Goal: Task Accomplishment & Management: Manage account settings

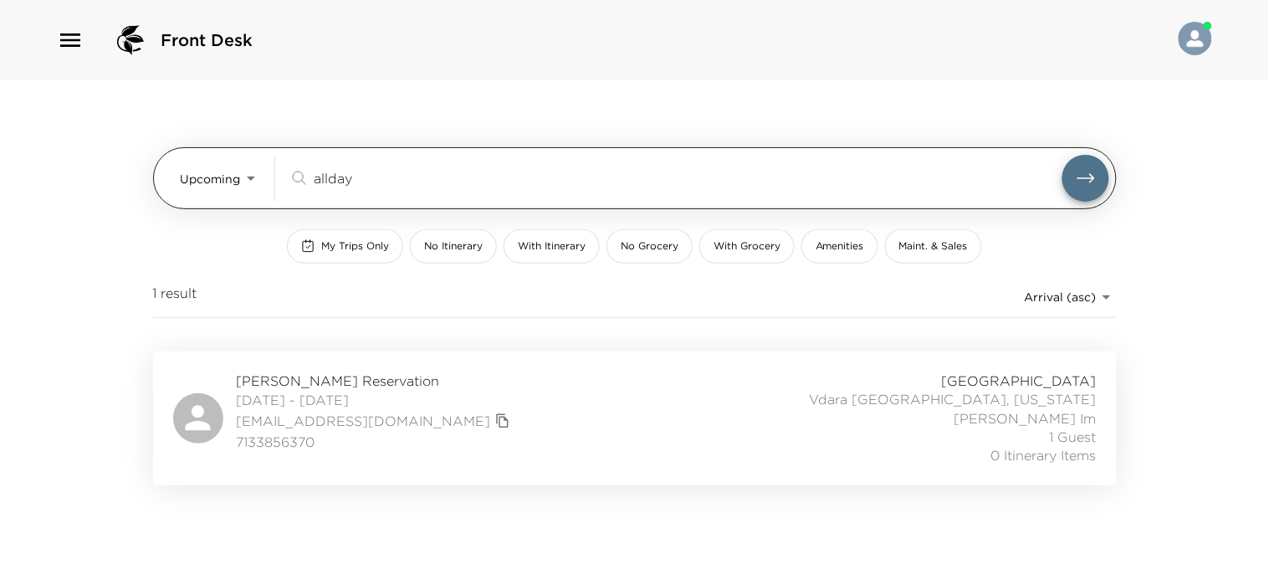
click at [238, 172] on body "Front Desk Upcoming Upcoming allday ​ My Trips Only No Itinerary With Itinerary…" at bounding box center [634, 282] width 1269 height 564
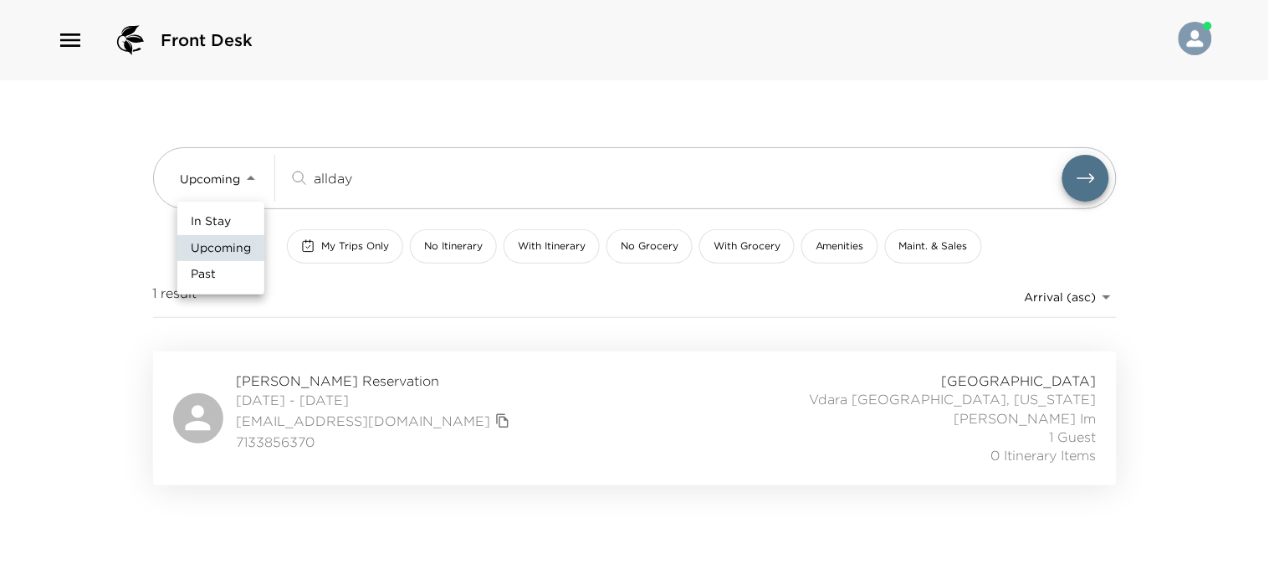
click at [238, 221] on li "In Stay" at bounding box center [220, 221] width 87 height 27
type input "In-Stay"
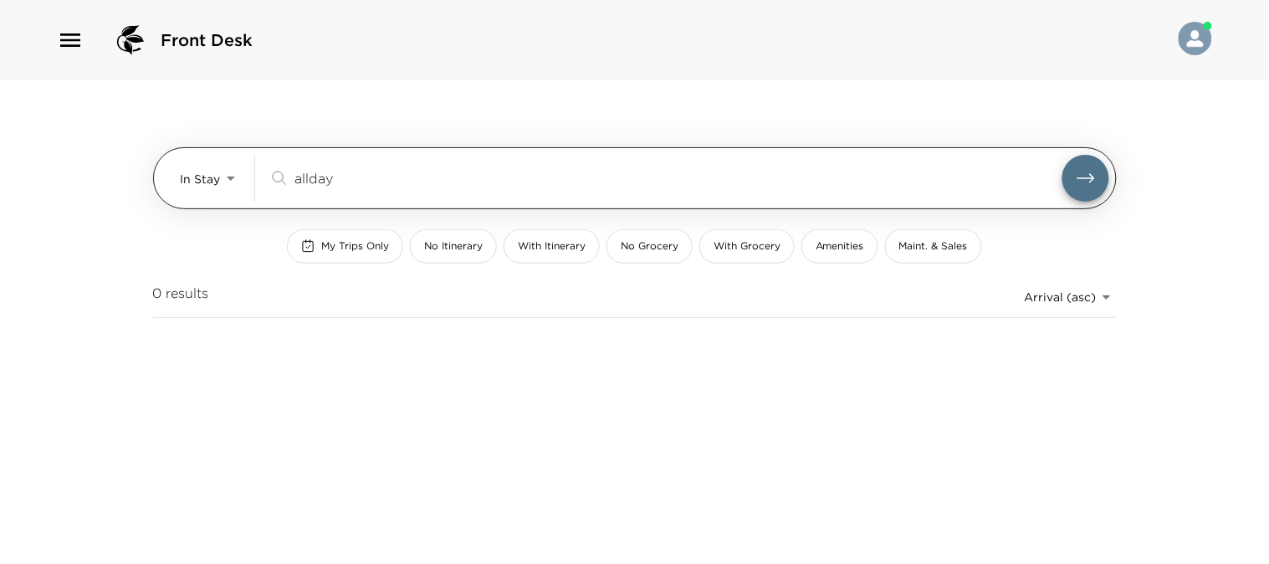
click at [393, 164] on div "allday ​" at bounding box center [689, 178] width 841 height 47
click at [372, 185] on input "allday" at bounding box center [679, 177] width 768 height 19
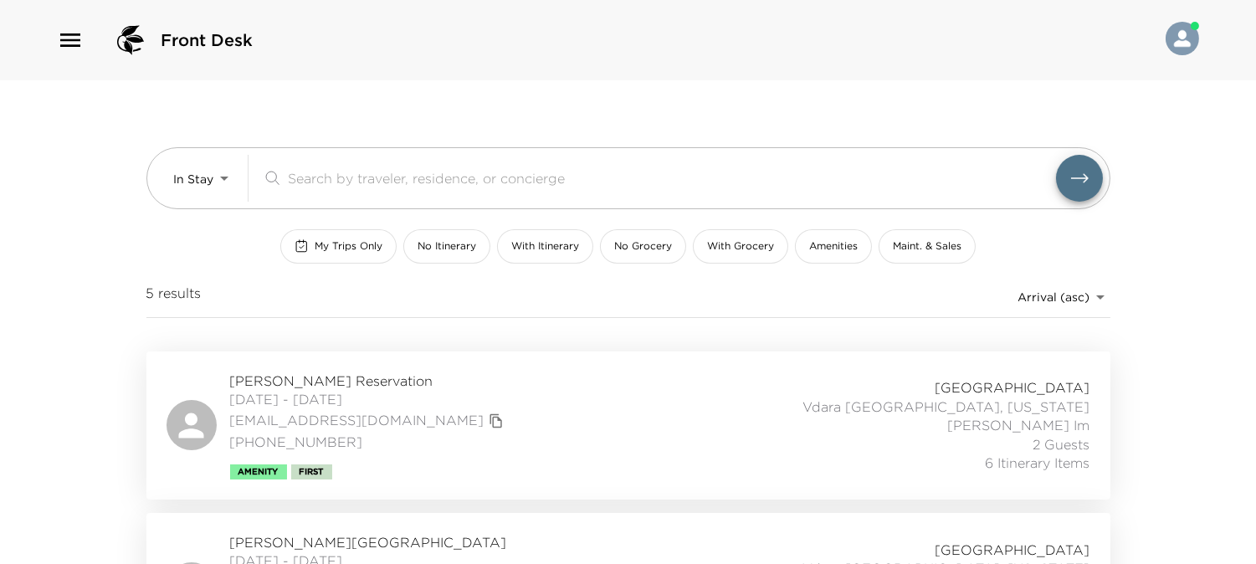
click at [347, 369] on div "Lisa Smittcamp Reservation 09/29/2025 - 10/02/2025 lisasmittcamp@yahoo.com 559-…" at bounding box center [628, 425] width 964 height 148
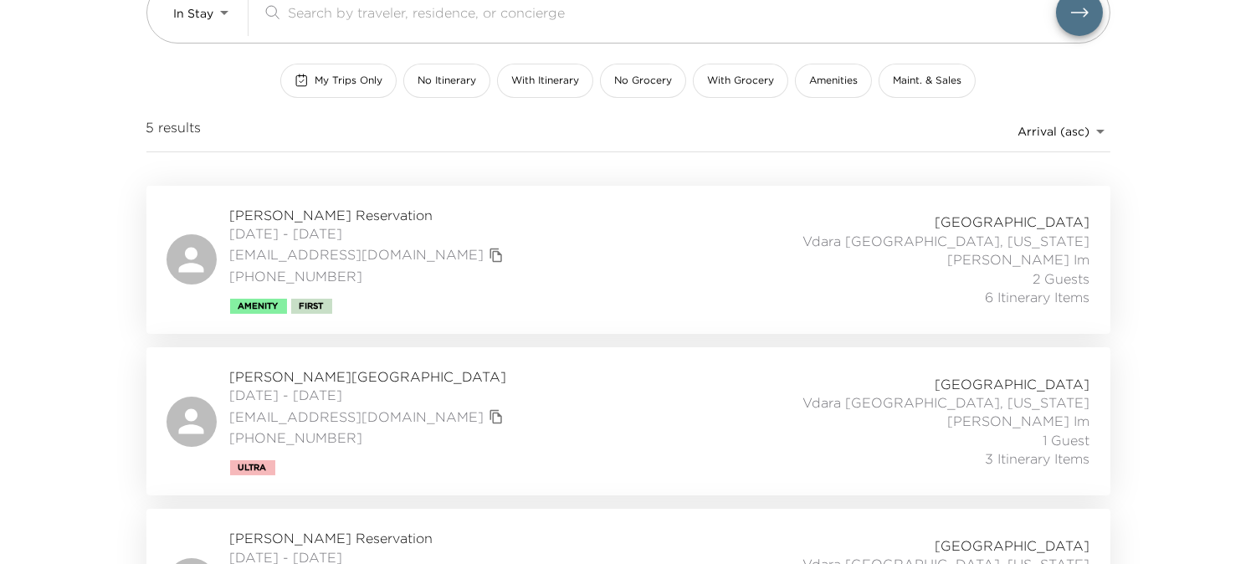
scroll to position [553, 0]
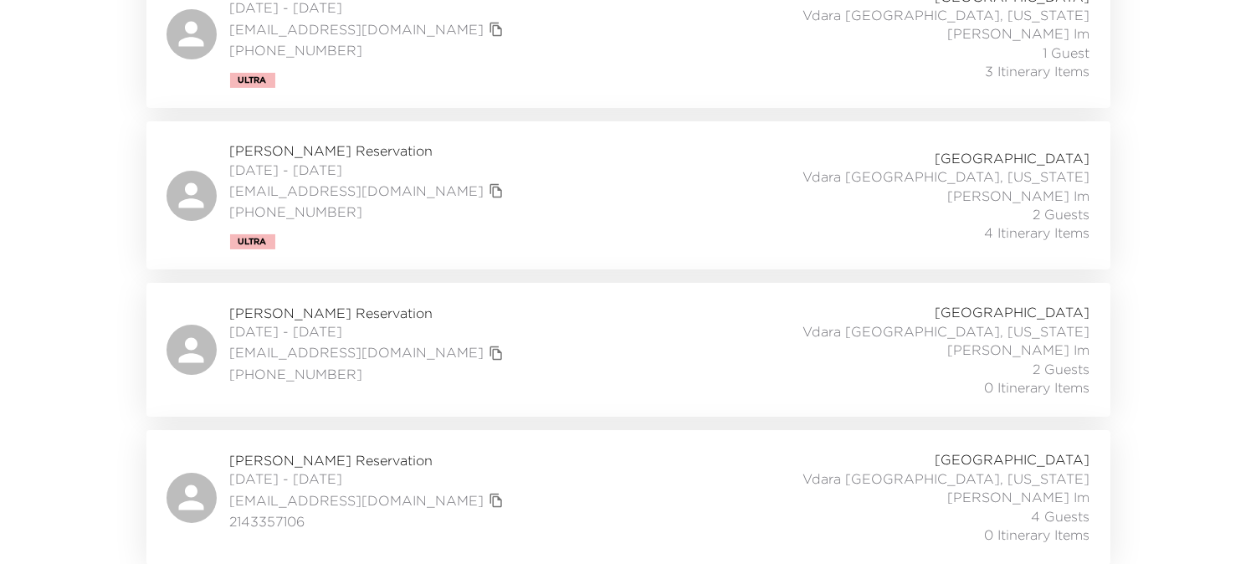
click at [930, 320] on div "Vdara Hotel & Spa Vdara 43026 Las Vegas, Nevada Sophal Im 2 Guests 0 Itinerary …" at bounding box center [905, 350] width 370 height 94
click at [340, 452] on span "Derek McClain Reservation" at bounding box center [369, 460] width 278 height 18
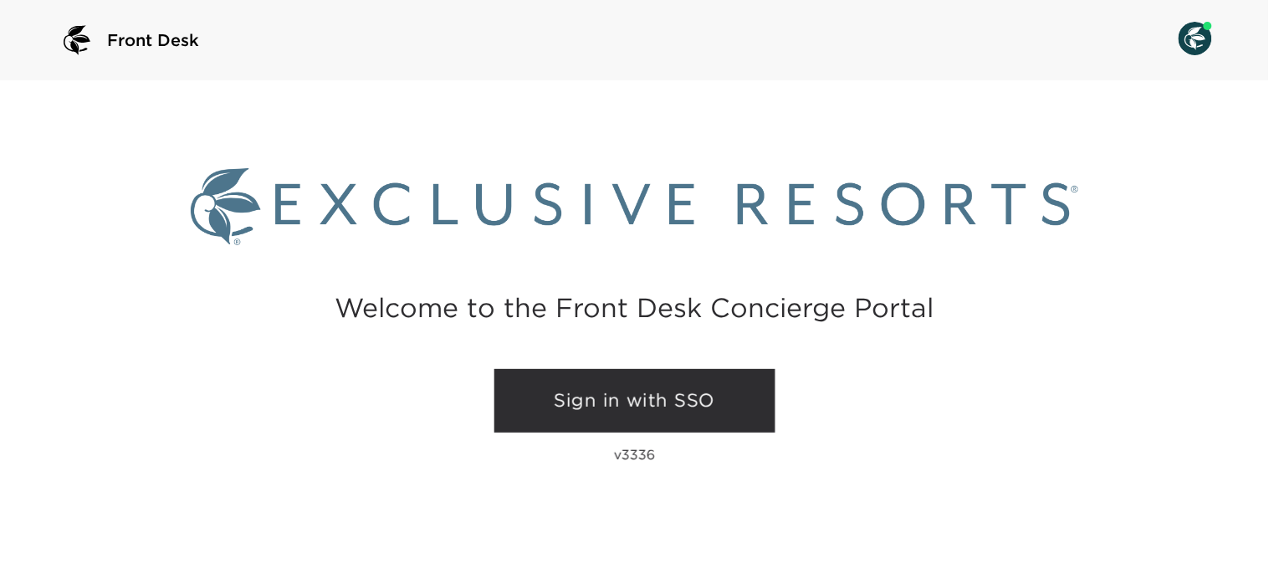
click at [669, 388] on link "Sign in with SSO" at bounding box center [635, 401] width 281 height 64
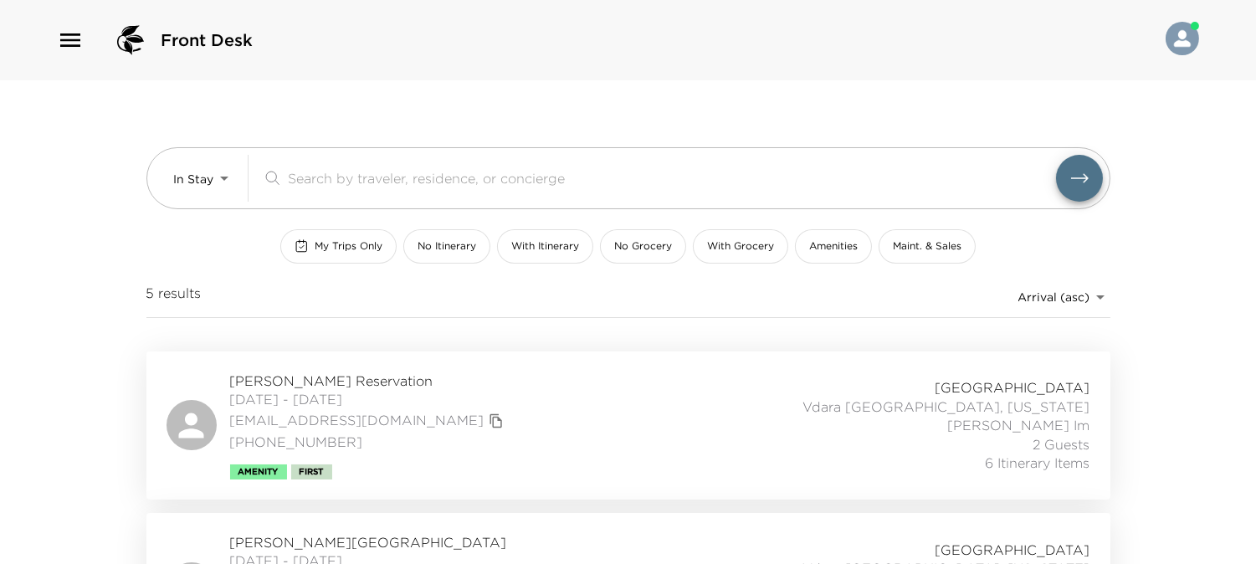
click at [413, 368] on div "[PERSON_NAME] Reservation [DATE] - [DATE] [EMAIL_ADDRESS][DOMAIN_NAME] [PHONE_N…" at bounding box center [628, 425] width 964 height 148
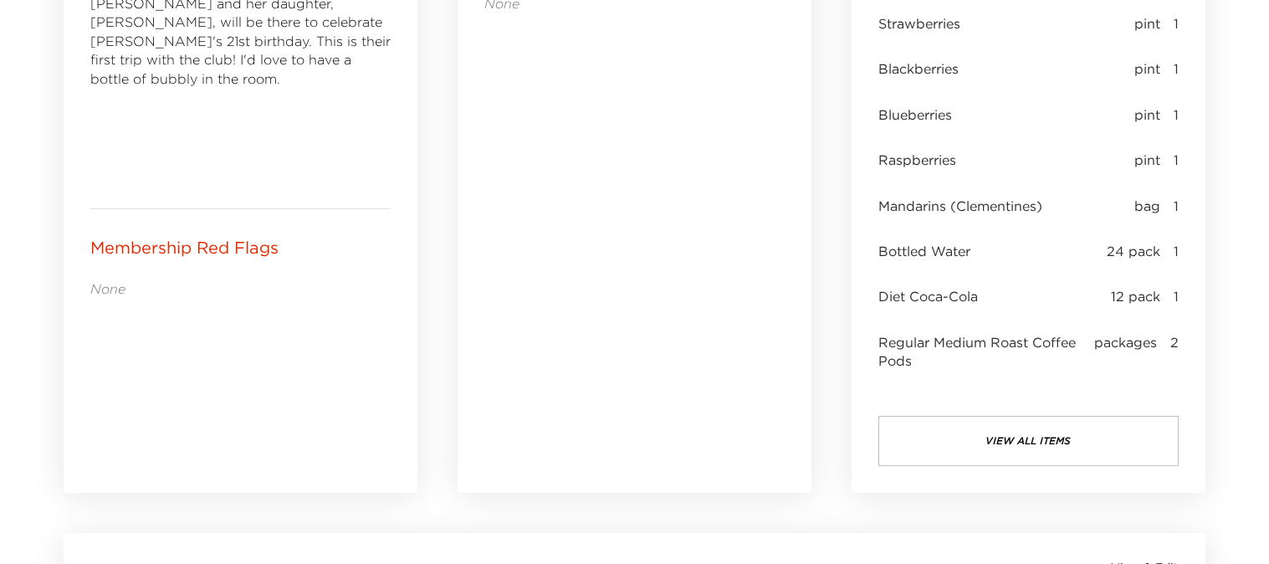
scroll to position [867, 0]
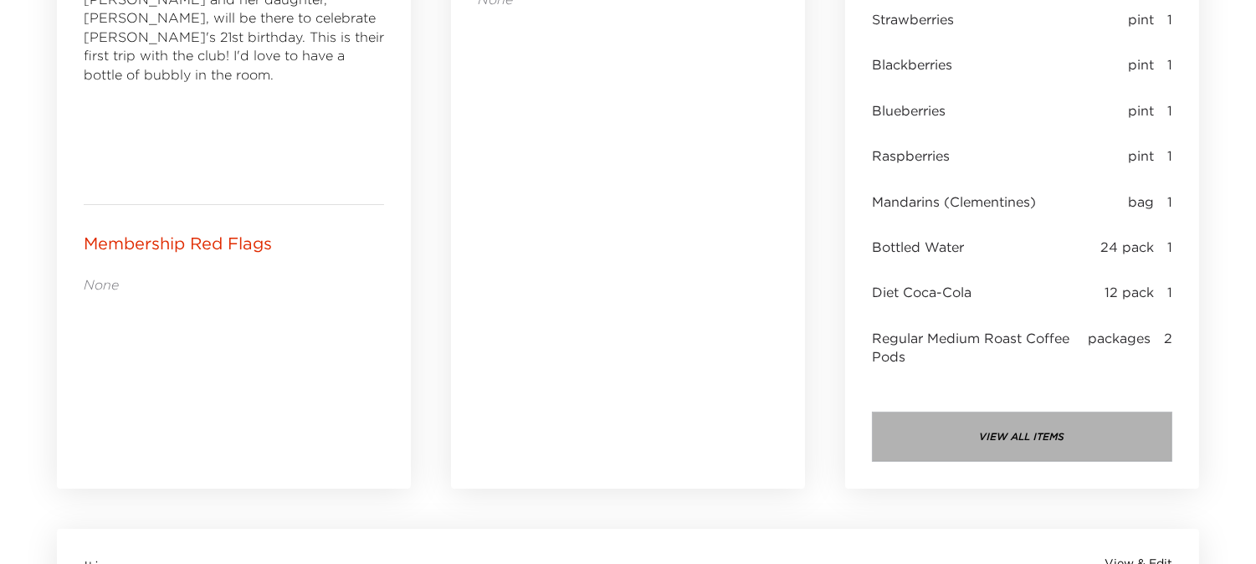
click at [977, 431] on button "view all items" at bounding box center [1022, 437] width 300 height 50
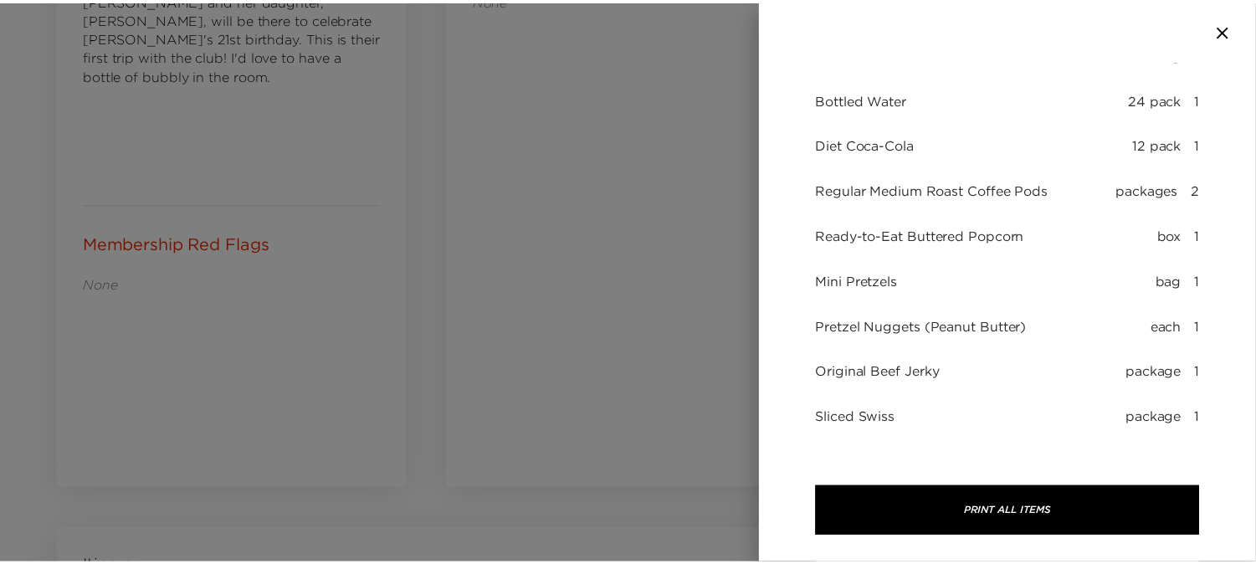
scroll to position [361, 0]
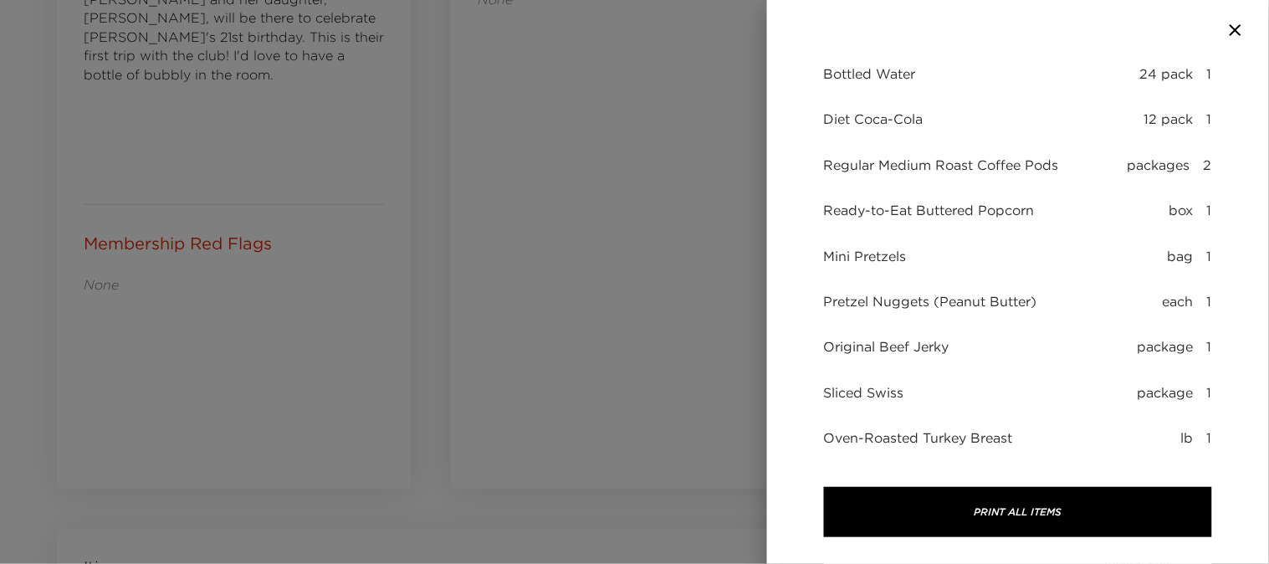
click at [1235, 25] on icon "button" at bounding box center [1236, 30] width 20 height 20
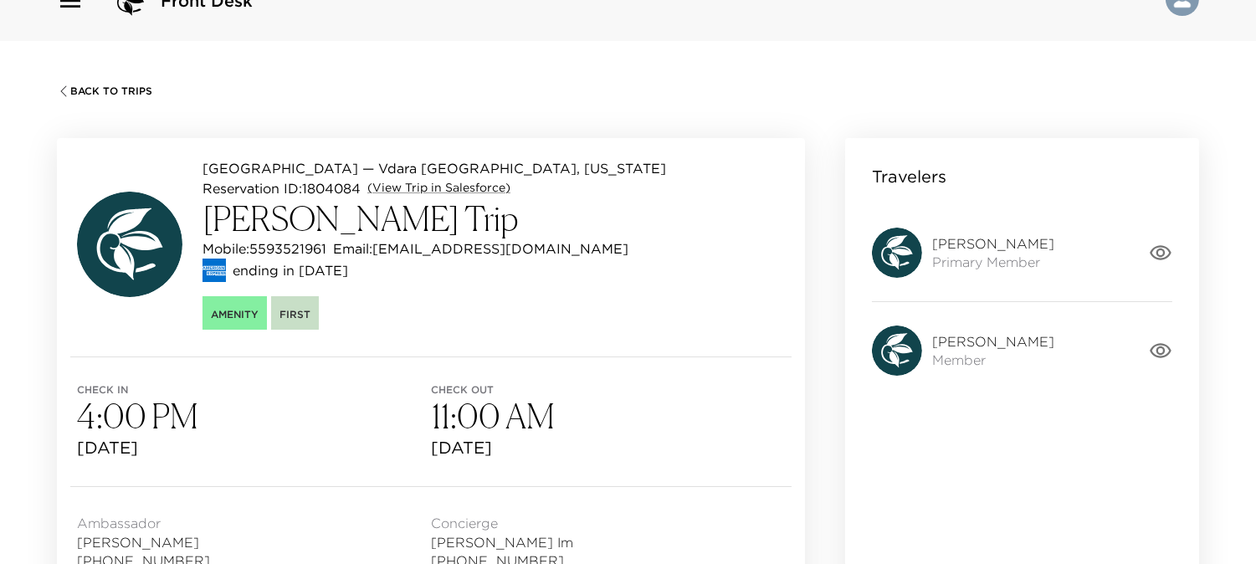
scroll to position [0, 0]
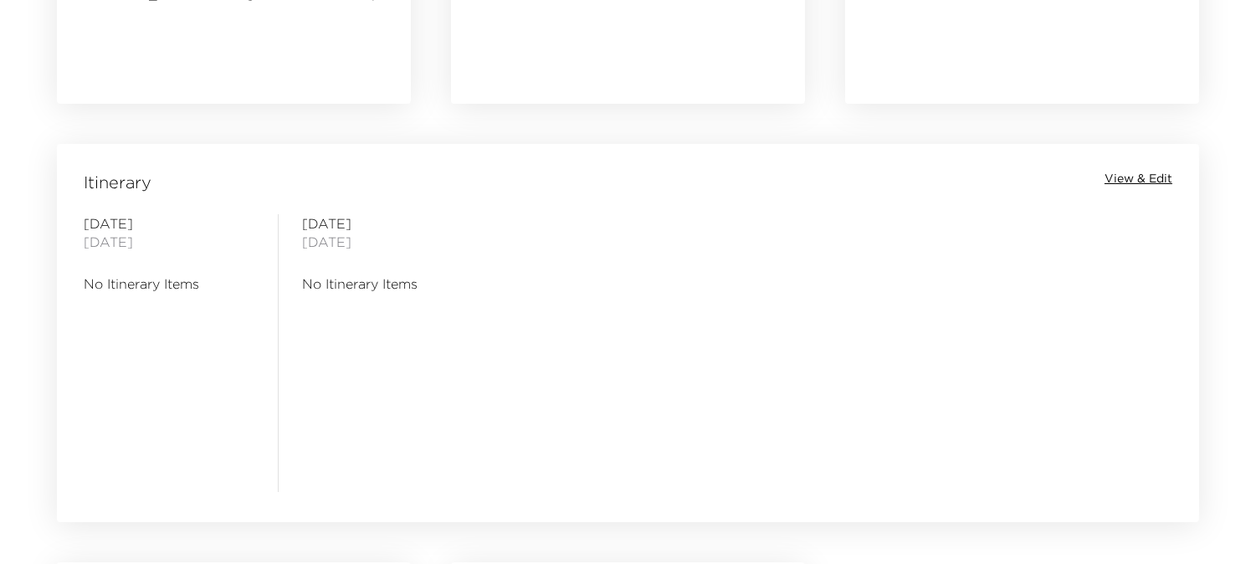
scroll to position [1267, 0]
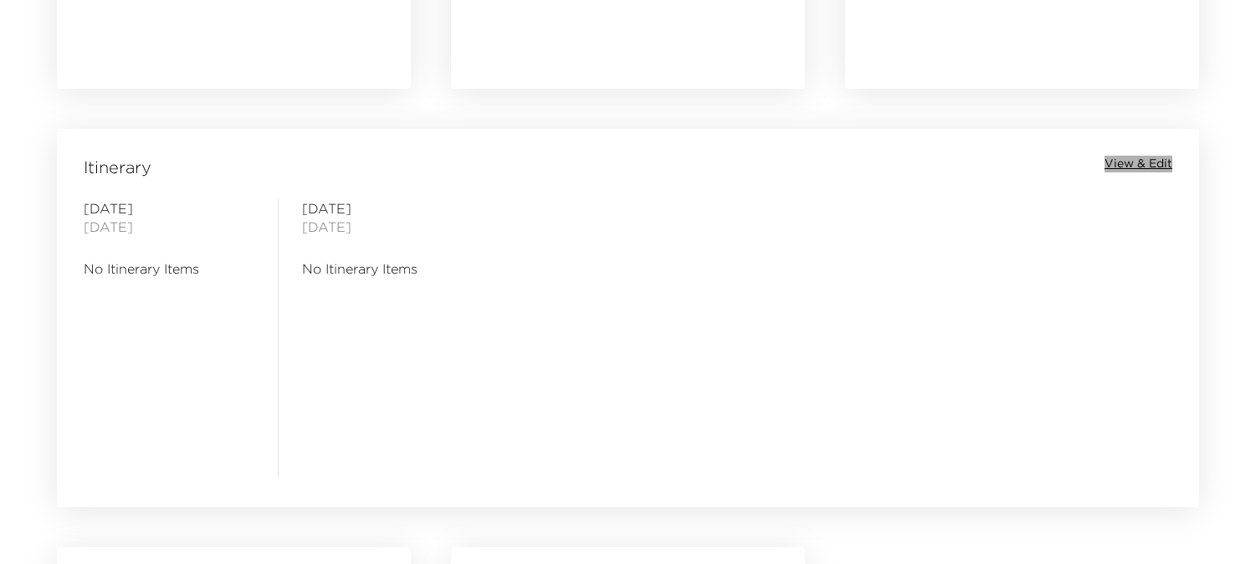
click at [1118, 160] on span "View & Edit" at bounding box center [1138, 164] width 68 height 17
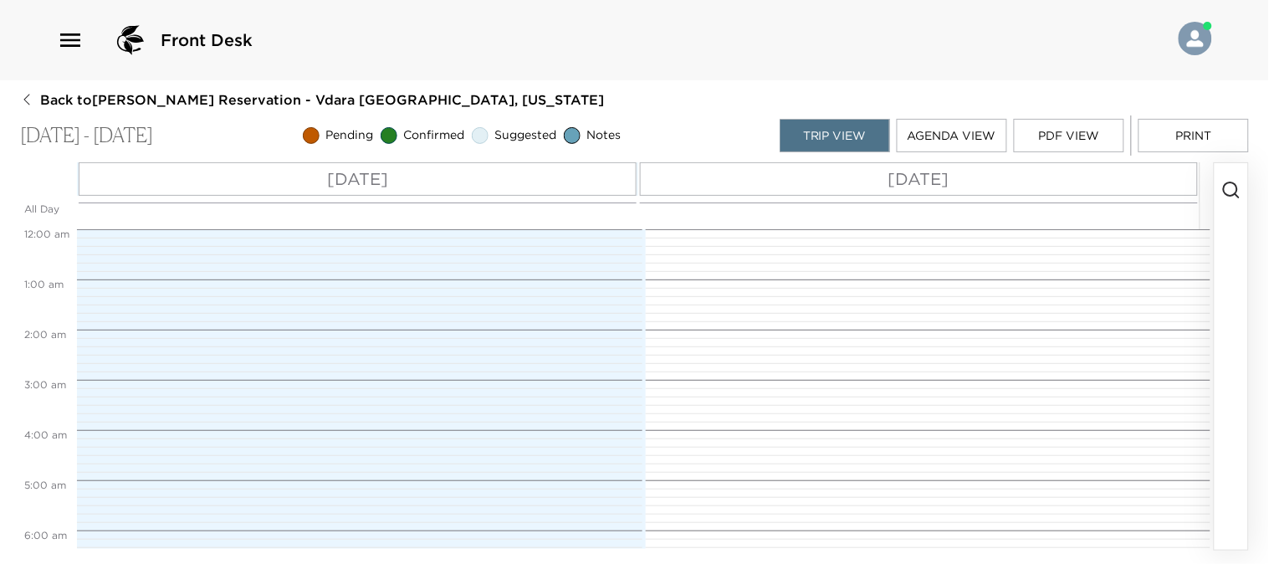
scroll to position [402, 0]
click at [1232, 188] on icon "button" at bounding box center [1232, 190] width 20 height 20
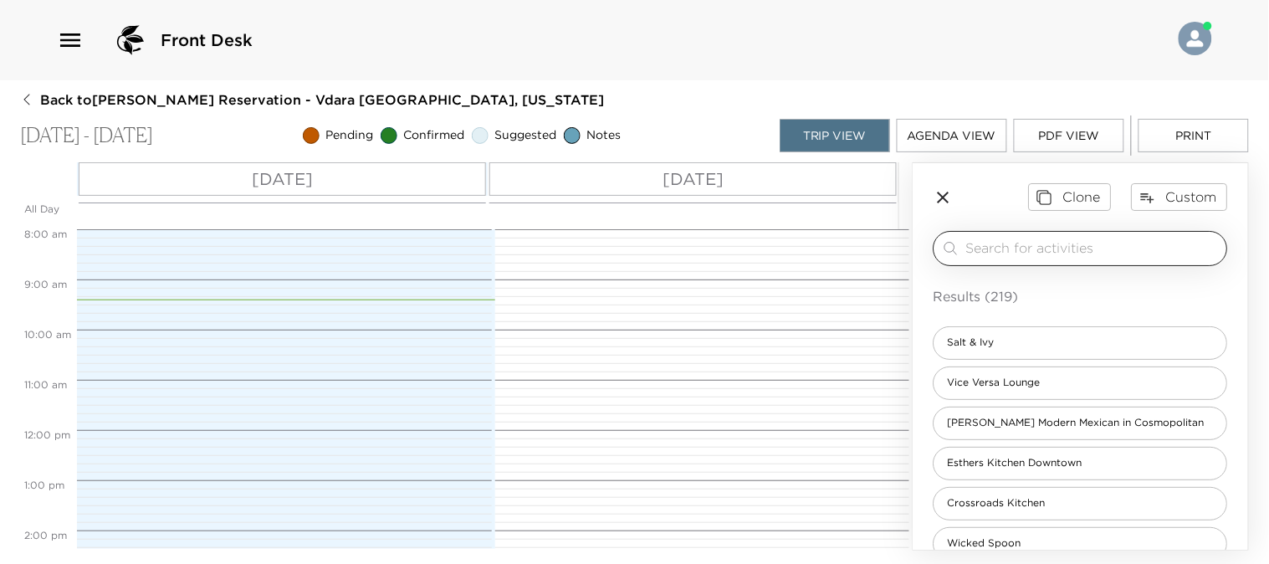
click at [1078, 249] on input "search" at bounding box center [1093, 247] width 254 height 19
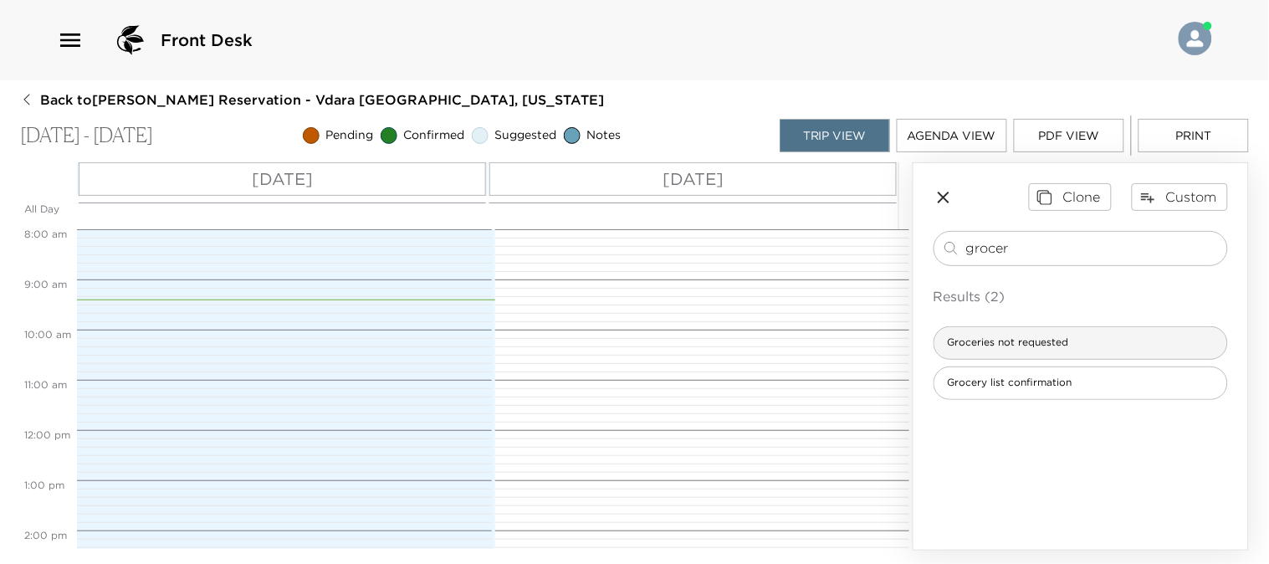
type input "grocer"
click at [1024, 336] on span "Groceries not requested" at bounding box center [1009, 343] width 148 height 14
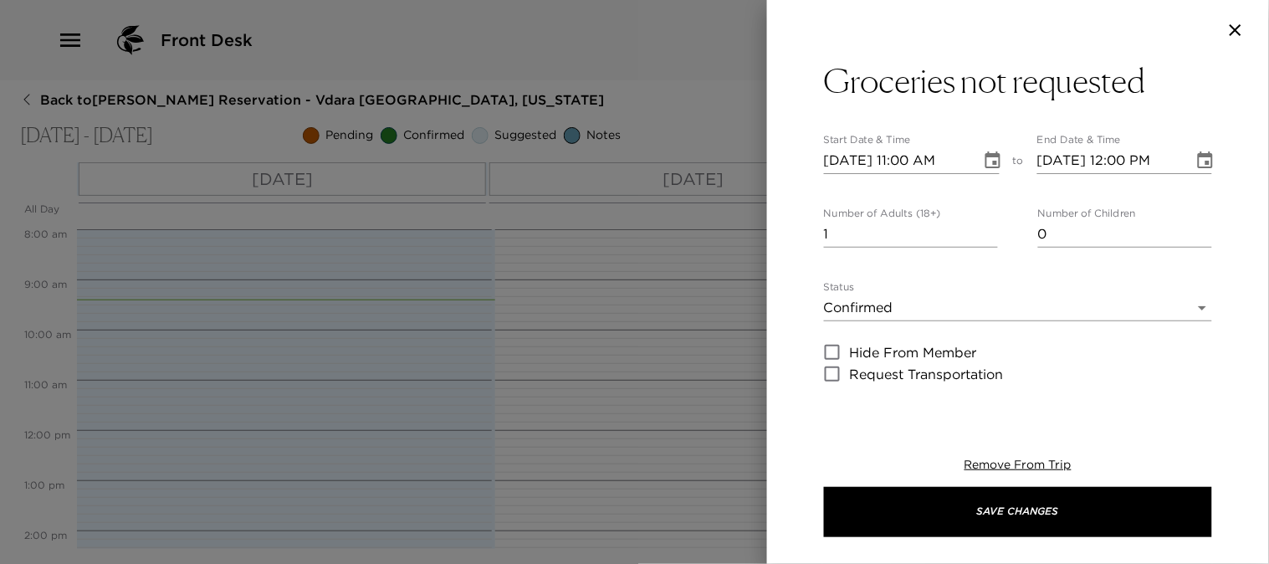
type textarea "We have not received your grocery request at this time. Should you wish to orde…"
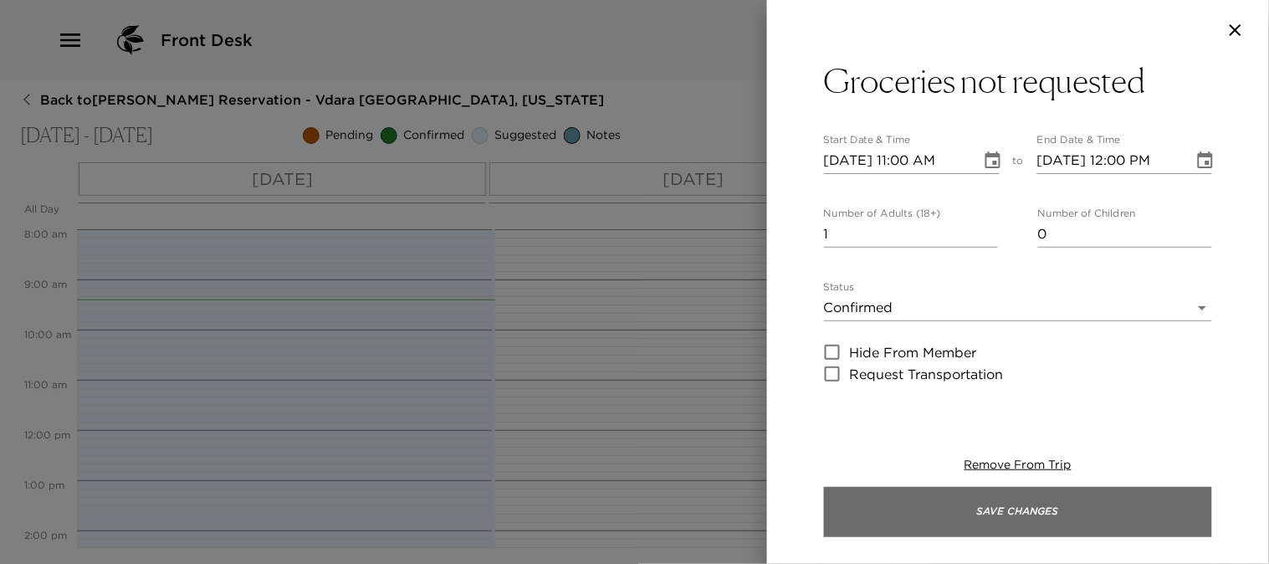
click at [1026, 512] on button "Save Changes" at bounding box center [1018, 512] width 388 height 50
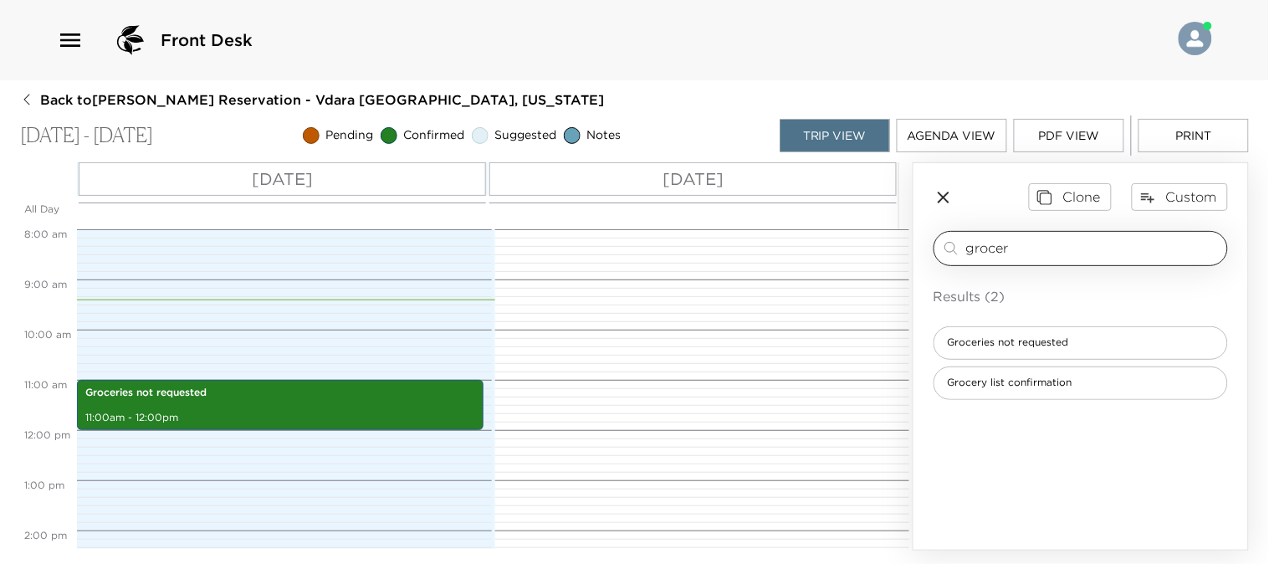
click at [1027, 249] on input "grocer" at bounding box center [1093, 247] width 254 height 19
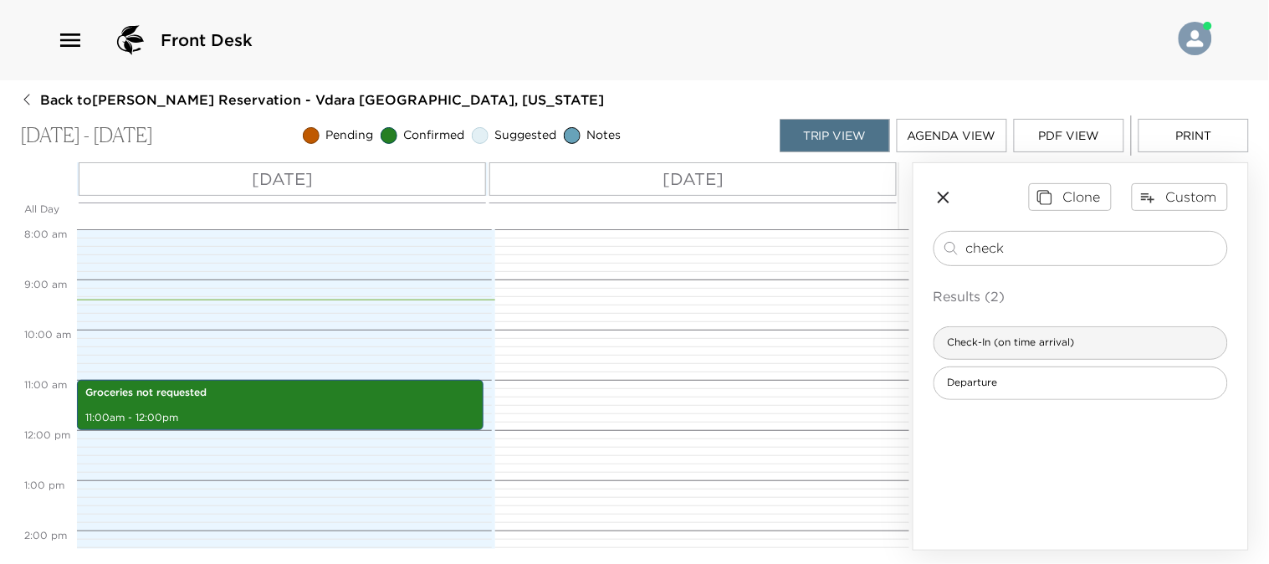
type input "check"
click at [1016, 338] on span "Check-In (on time arrival)" at bounding box center [1012, 343] width 154 height 14
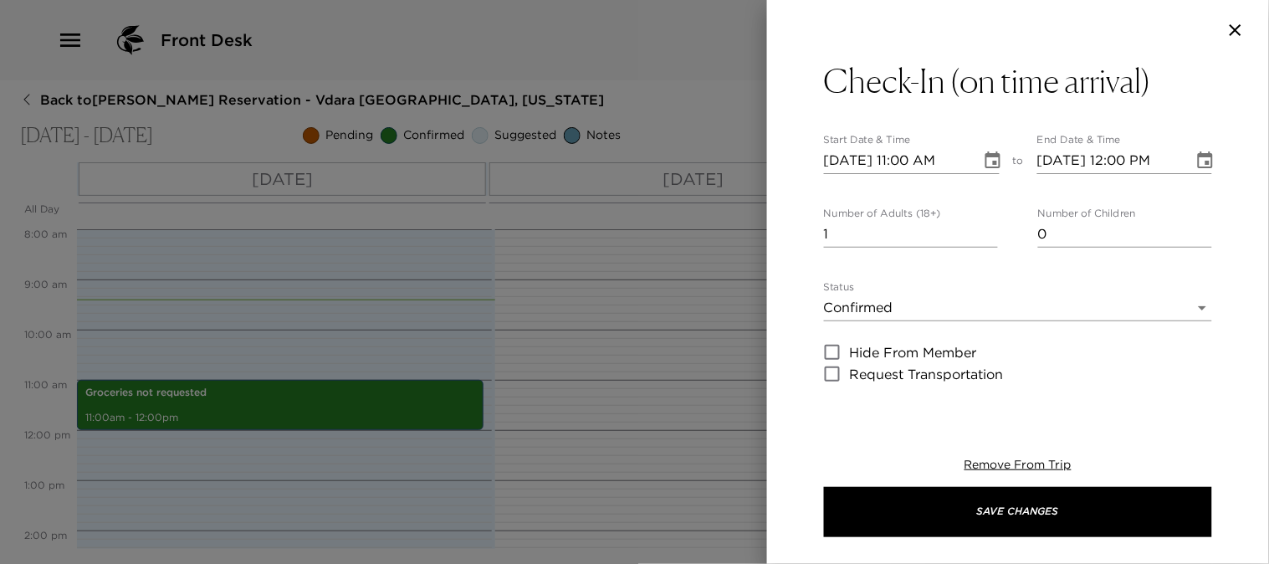
type textarea "Welcome to [GEOGRAPHIC_DATA]! We are thrilled to have you as our guest and hope…"
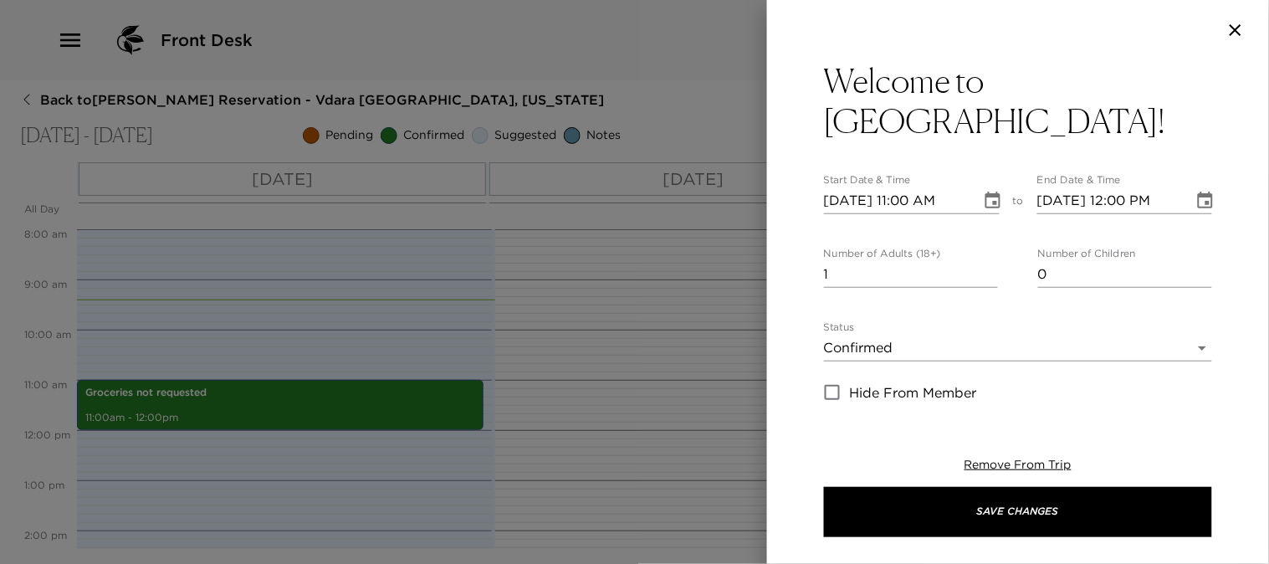
click at [910, 187] on input "[DATE] 11:00 AM" at bounding box center [897, 200] width 146 height 27
click at [956, 187] on input "[DATE] 04:00 AM" at bounding box center [897, 200] width 146 height 27
type input "[DATE] 04:00 PM"
type input "[DATE] 05:00 PM"
type input "[DATE] 04:00 PM"
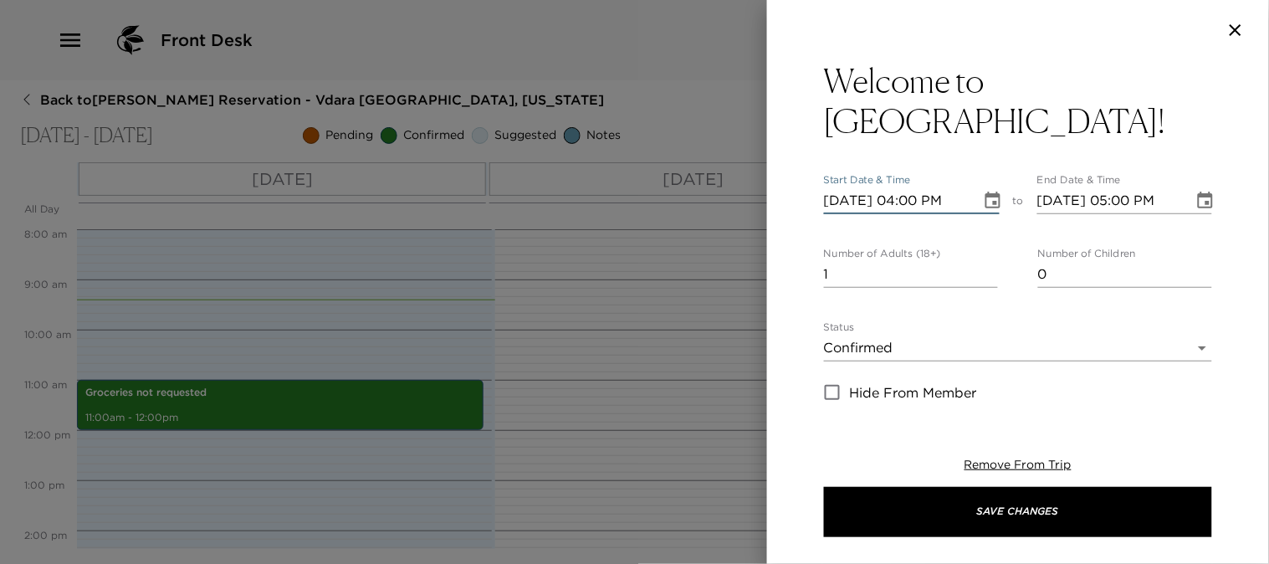
click at [1217, 204] on div "Welcome to [GEOGRAPHIC_DATA]! Start Date & Time [DATE] 04:00 PM to End Date & T…" at bounding box center [1018, 231] width 502 height 343
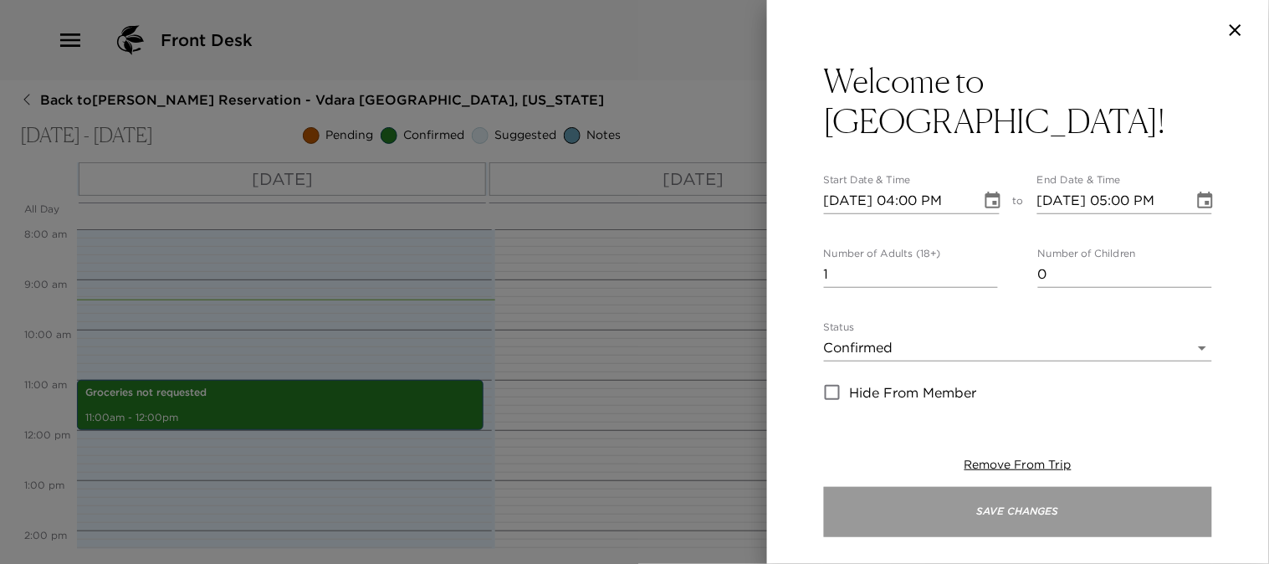
click at [1038, 500] on button "Save Changes" at bounding box center [1018, 512] width 388 height 50
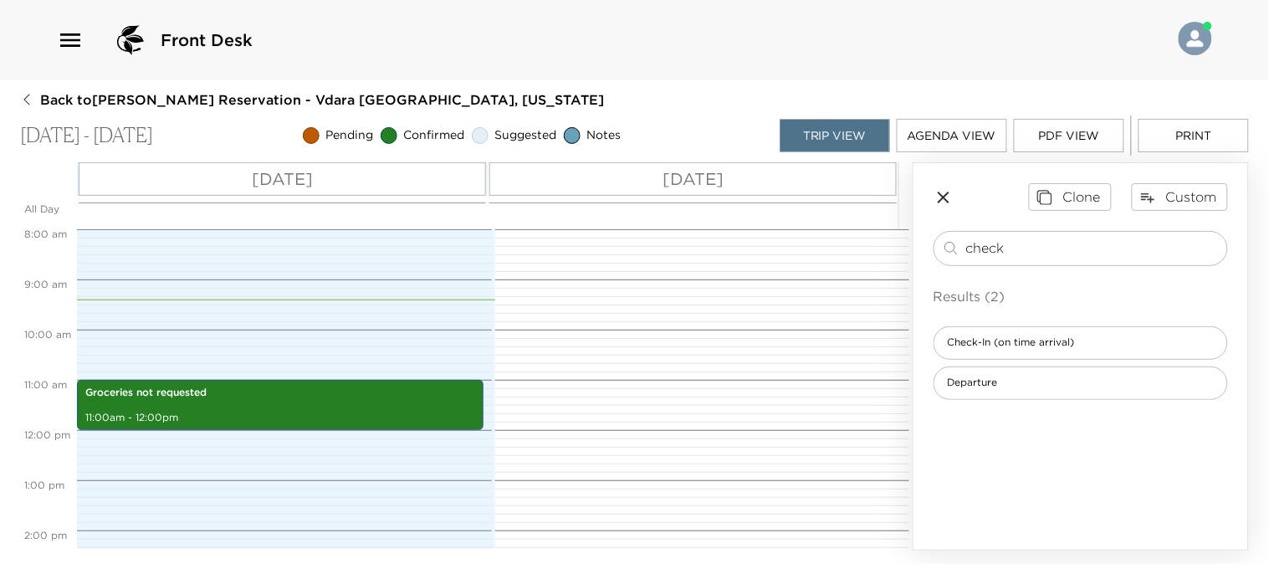
click at [698, 173] on p "[DATE]" at bounding box center [693, 179] width 61 height 25
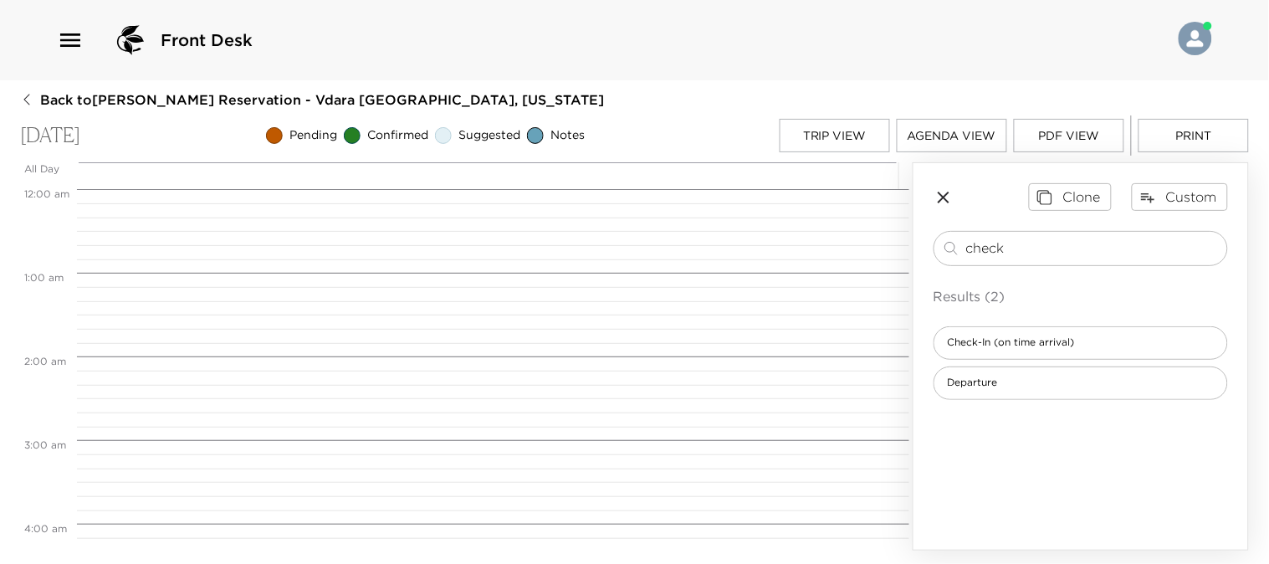
scroll to position [669, 0]
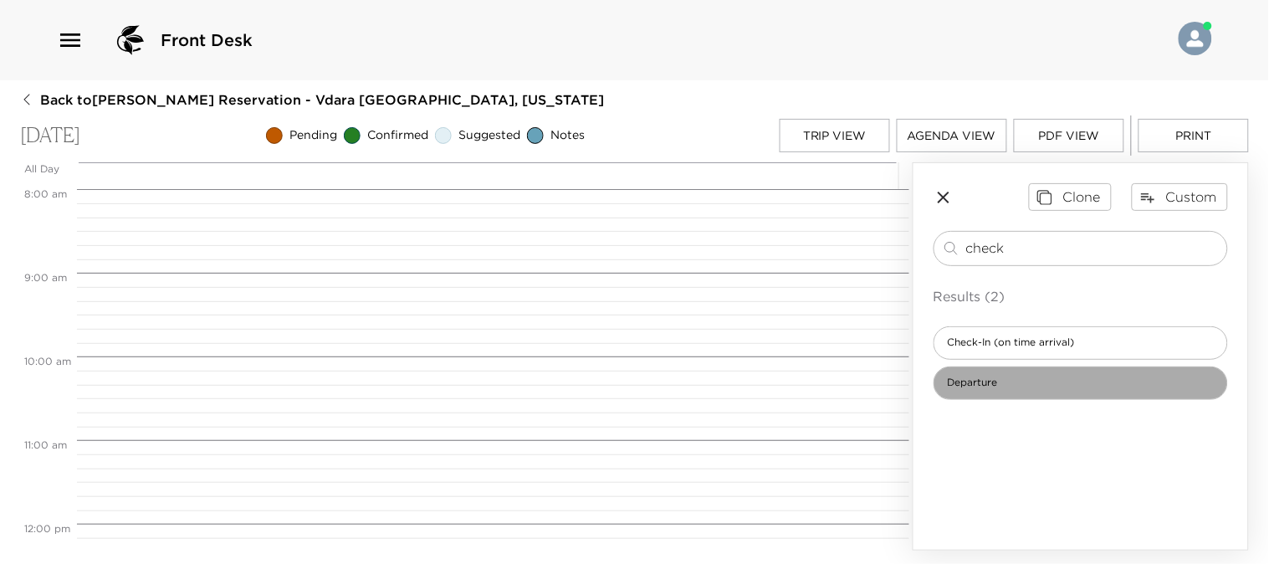
click at [996, 386] on span "Departure" at bounding box center [973, 383] width 77 height 14
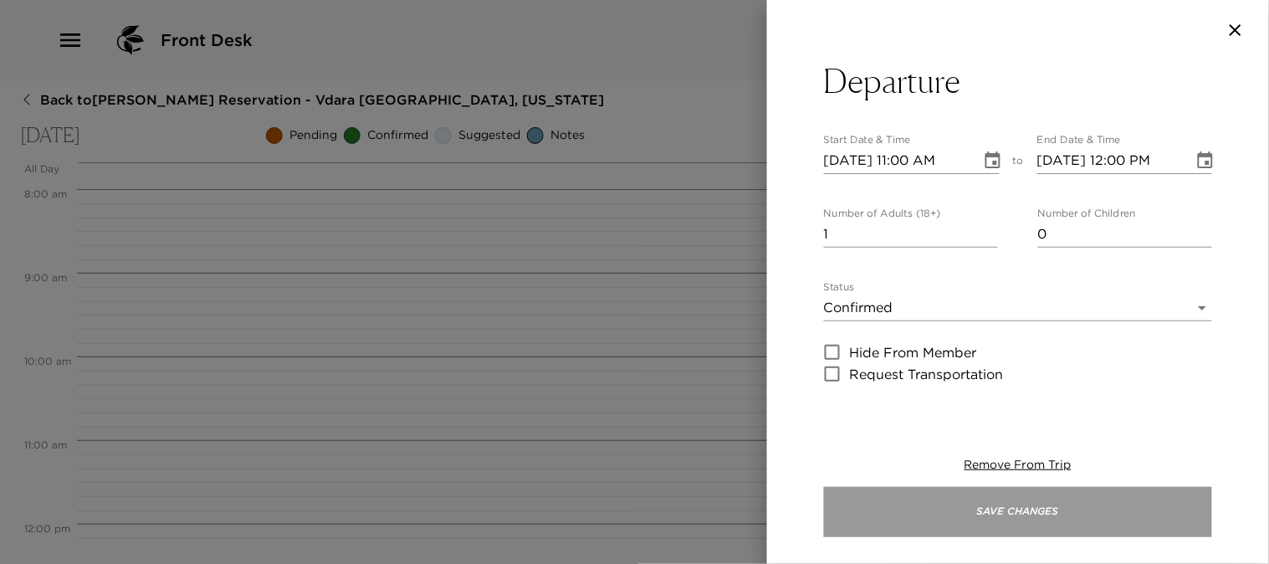
click at [1022, 505] on button "Save Changes" at bounding box center [1018, 512] width 388 height 50
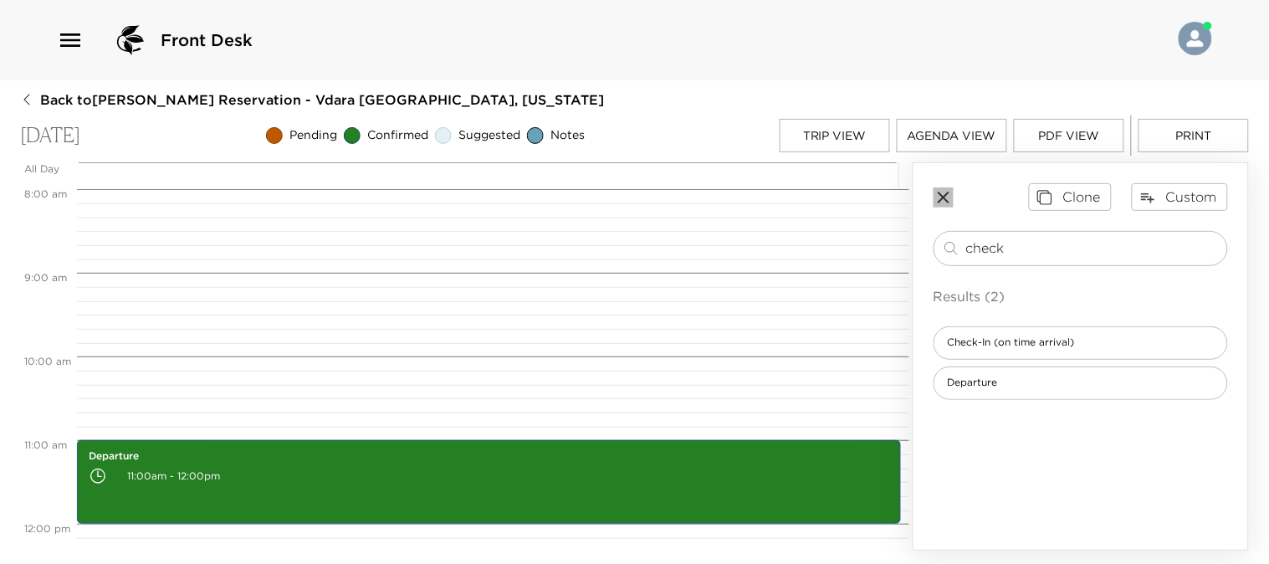
click at [946, 192] on icon "button" at bounding box center [944, 197] width 20 height 20
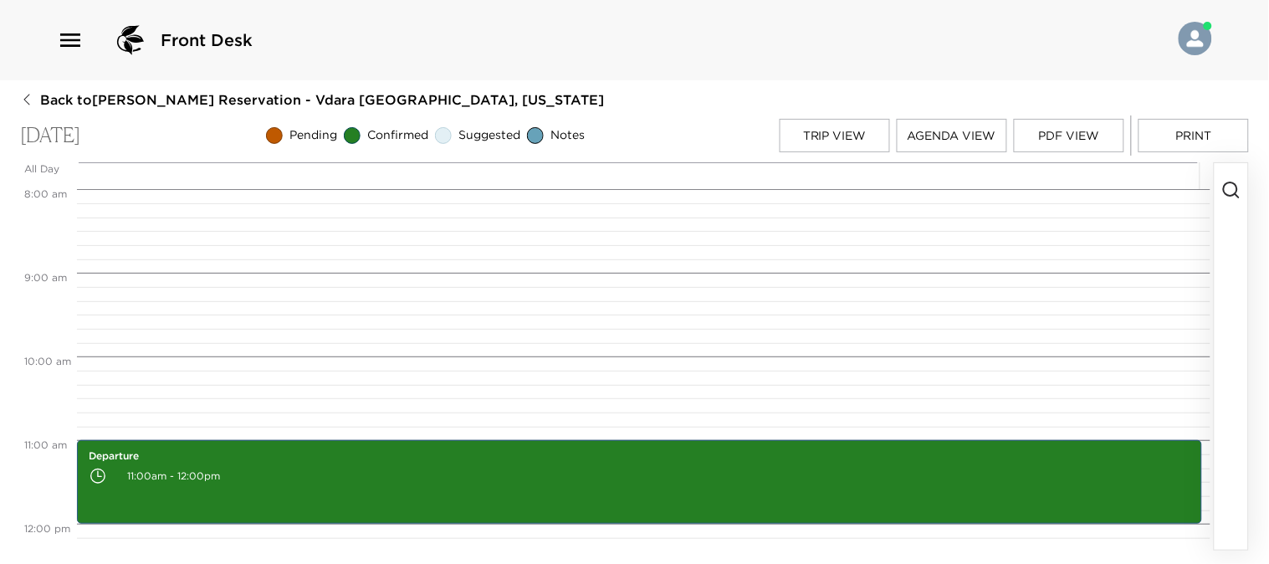
click at [1193, 128] on button "Print" at bounding box center [1194, 135] width 110 height 33
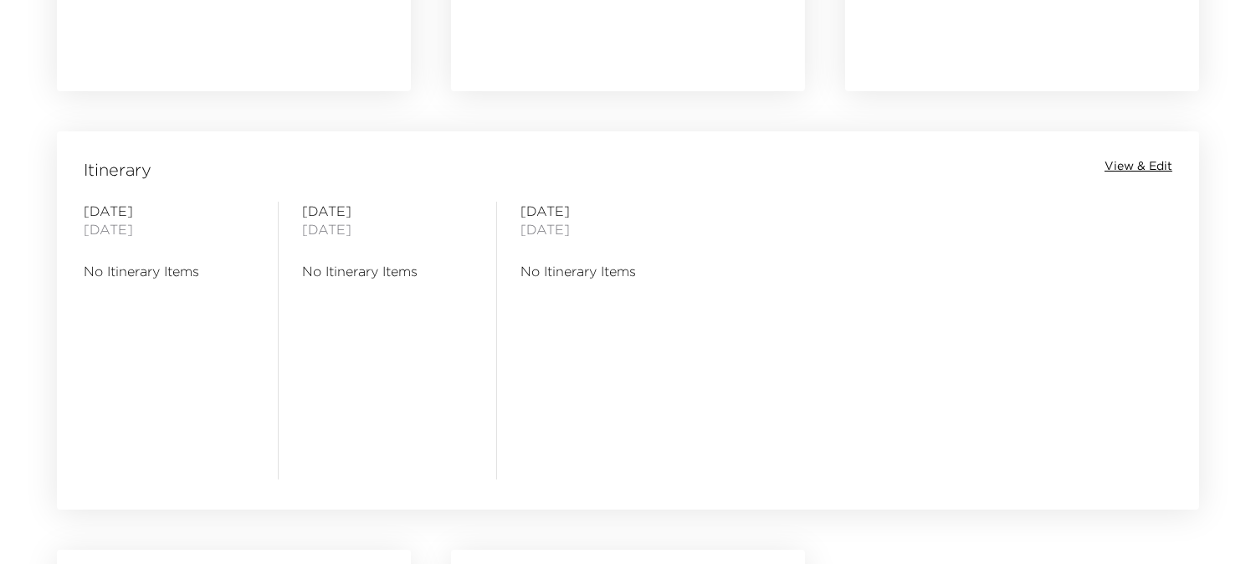
scroll to position [1265, 0]
click at [1130, 165] on span "View & Edit" at bounding box center [1138, 165] width 68 height 17
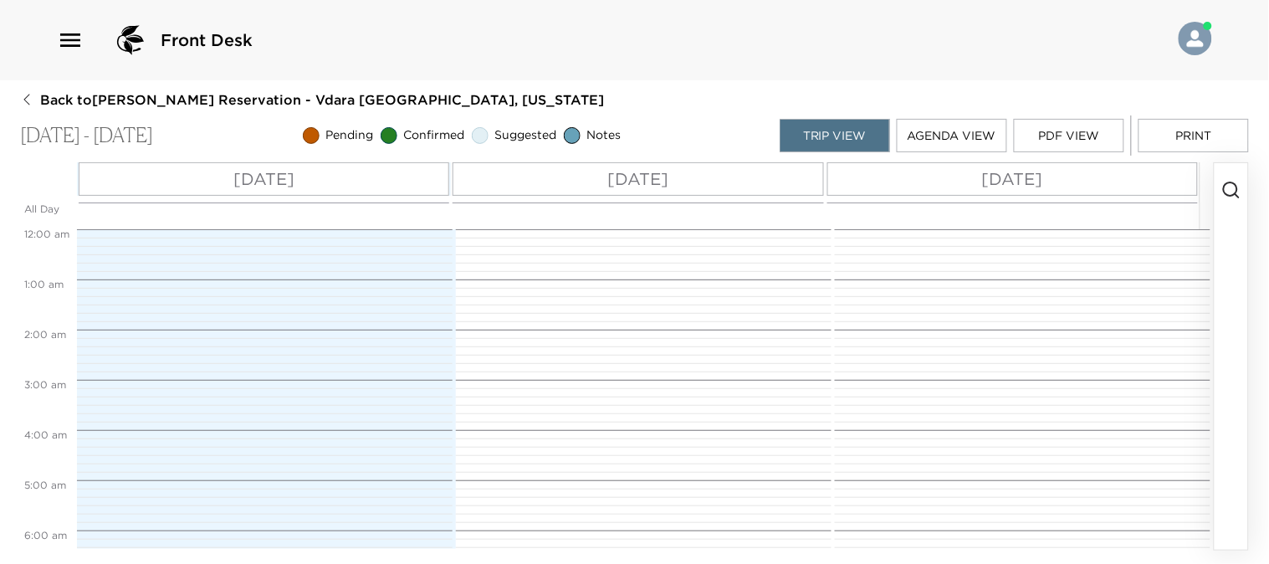
scroll to position [402, 0]
click at [1238, 187] on circle "button" at bounding box center [1230, 188] width 13 height 13
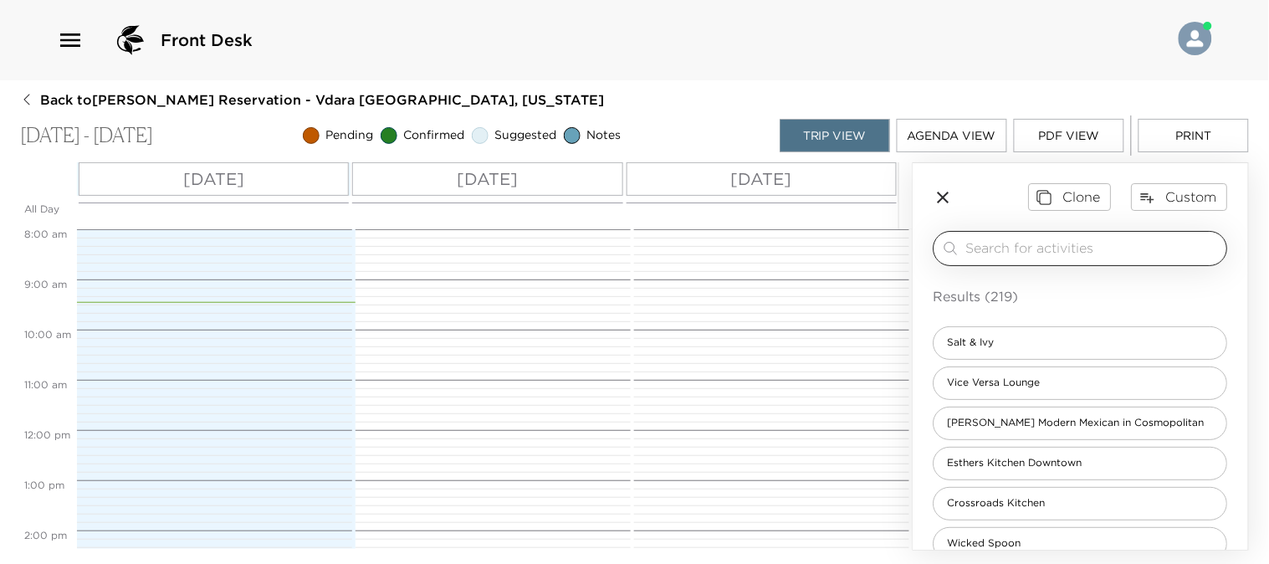
click at [1017, 245] on input "search" at bounding box center [1093, 247] width 254 height 19
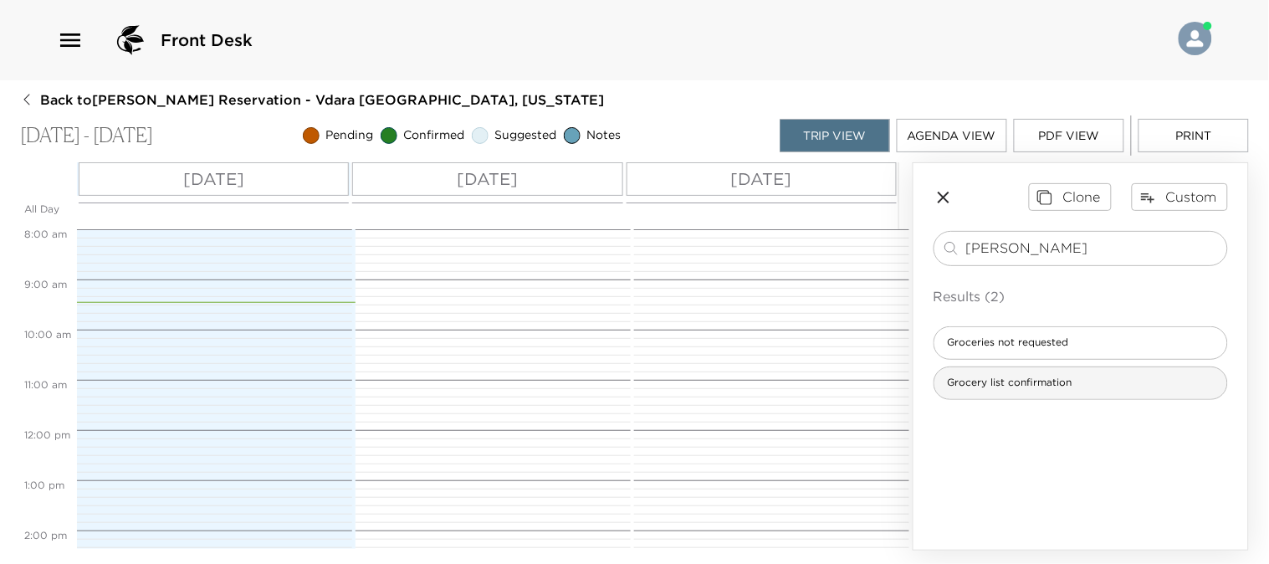
type input "[PERSON_NAME]"
click at [989, 387] on span "Grocery list confirmation" at bounding box center [1010, 383] width 151 height 14
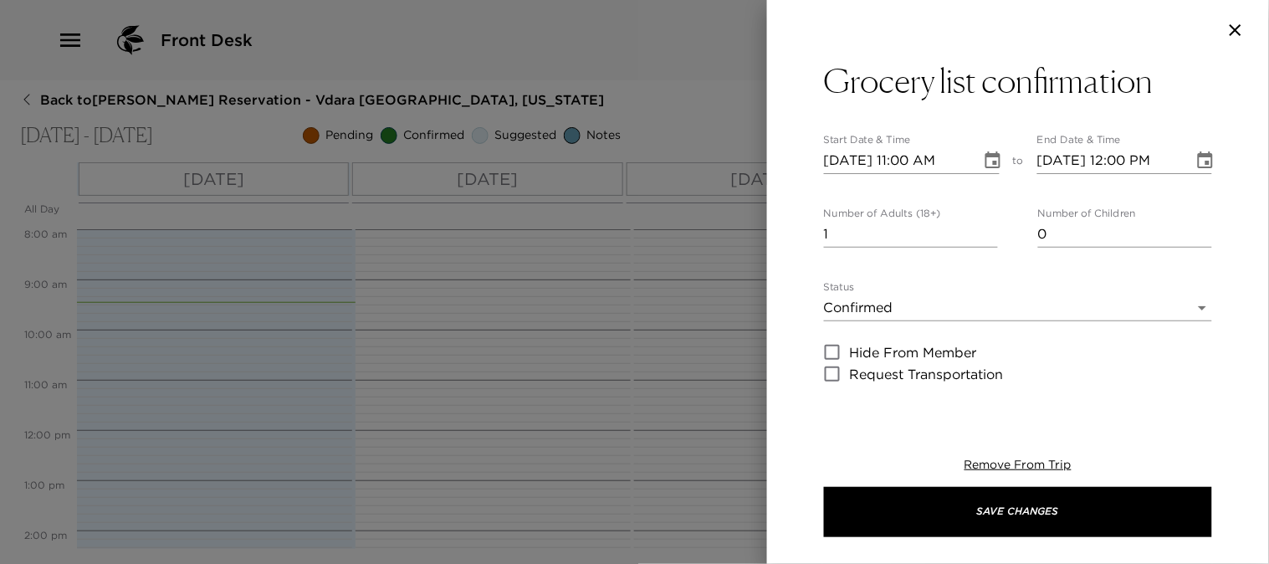
type textarea "We have received your grocery request and your groceries will be stocked in you…"
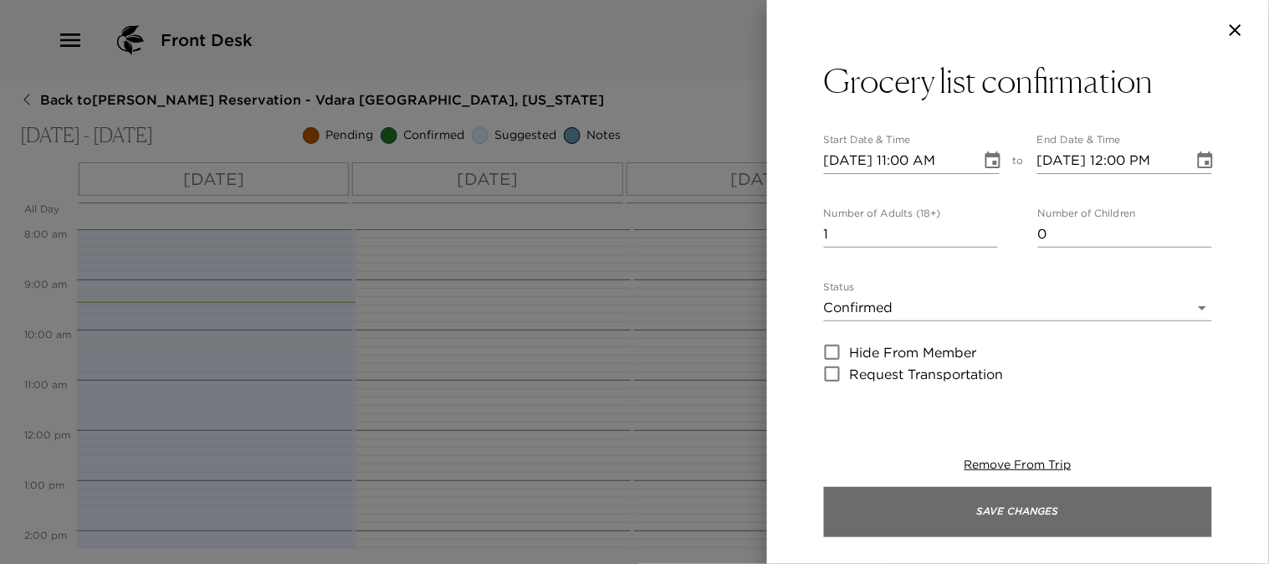
click at [1006, 508] on button "Save Changes" at bounding box center [1018, 512] width 388 height 50
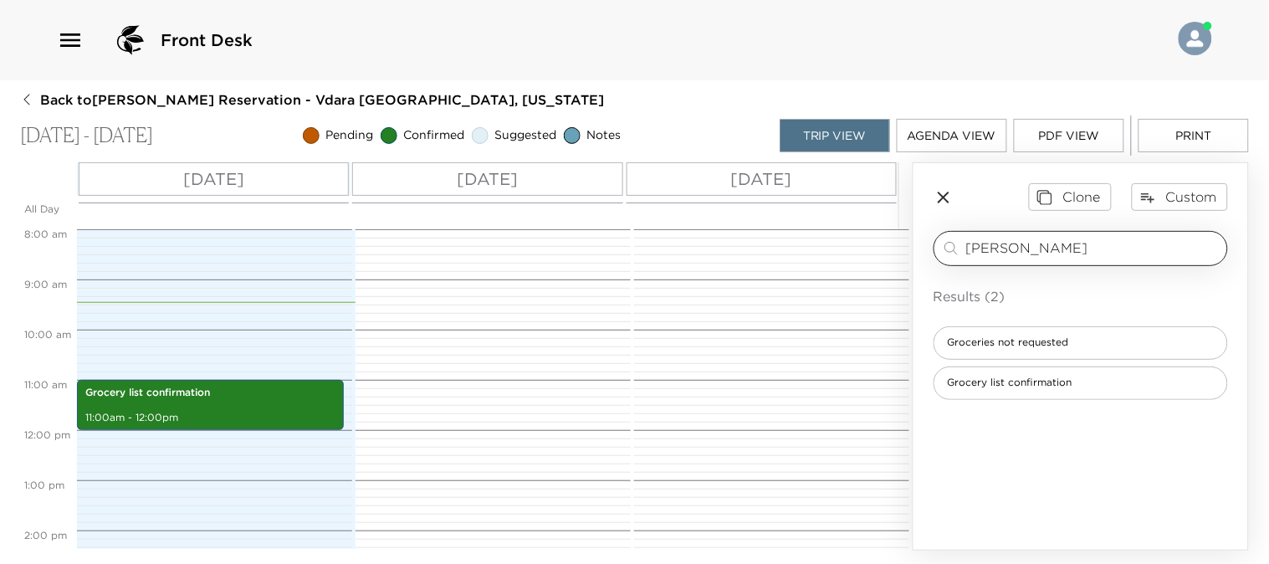
click at [1013, 249] on input "[PERSON_NAME]" at bounding box center [1093, 247] width 254 height 19
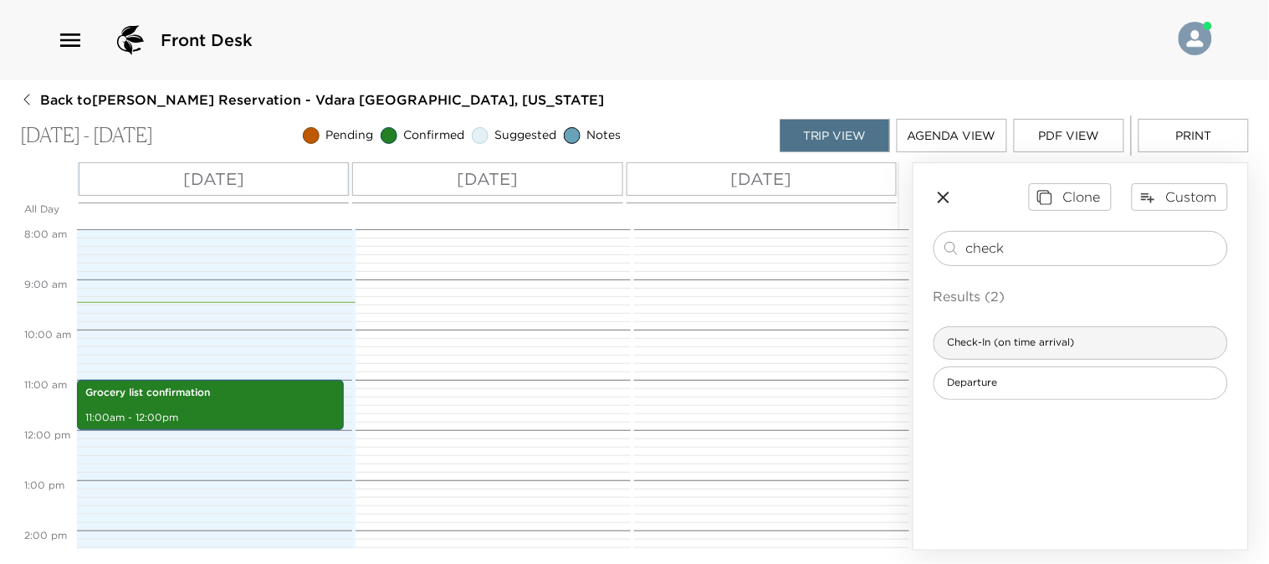
type input "check"
click at [1011, 339] on span "Check-In (on time arrival)" at bounding box center [1012, 343] width 154 height 14
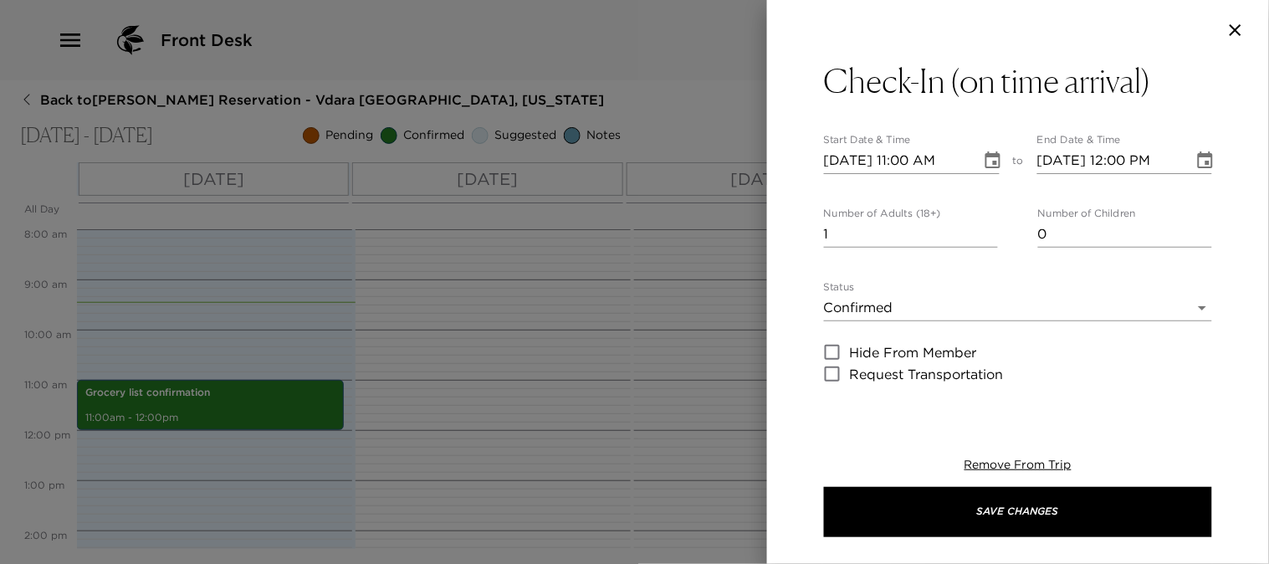
type textarea "Welcome to [GEOGRAPHIC_DATA]! We are thrilled to have you as our guest and hope…"
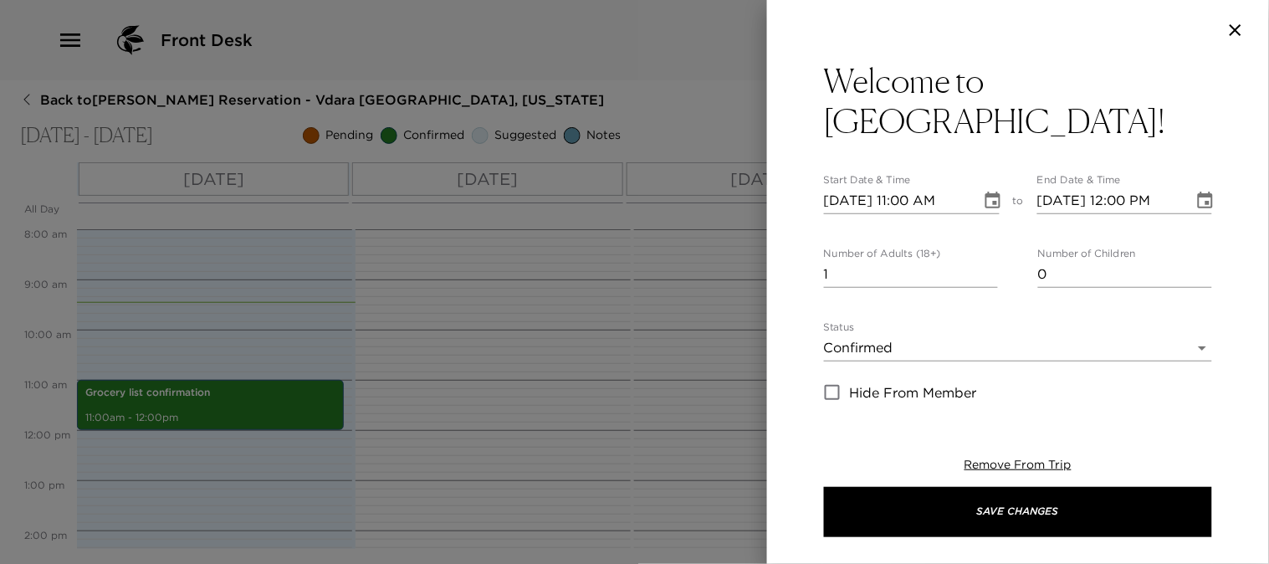
click at [912, 187] on input "[DATE] 11:00 AM" at bounding box center [897, 200] width 146 height 27
click at [956, 187] on input "[DATE] 04:00 AM" at bounding box center [897, 200] width 146 height 27
type input "[DATE] 04:00 PM"
type input "[DATE] 05:00 PM"
type input "[DATE] 04:00 PM"
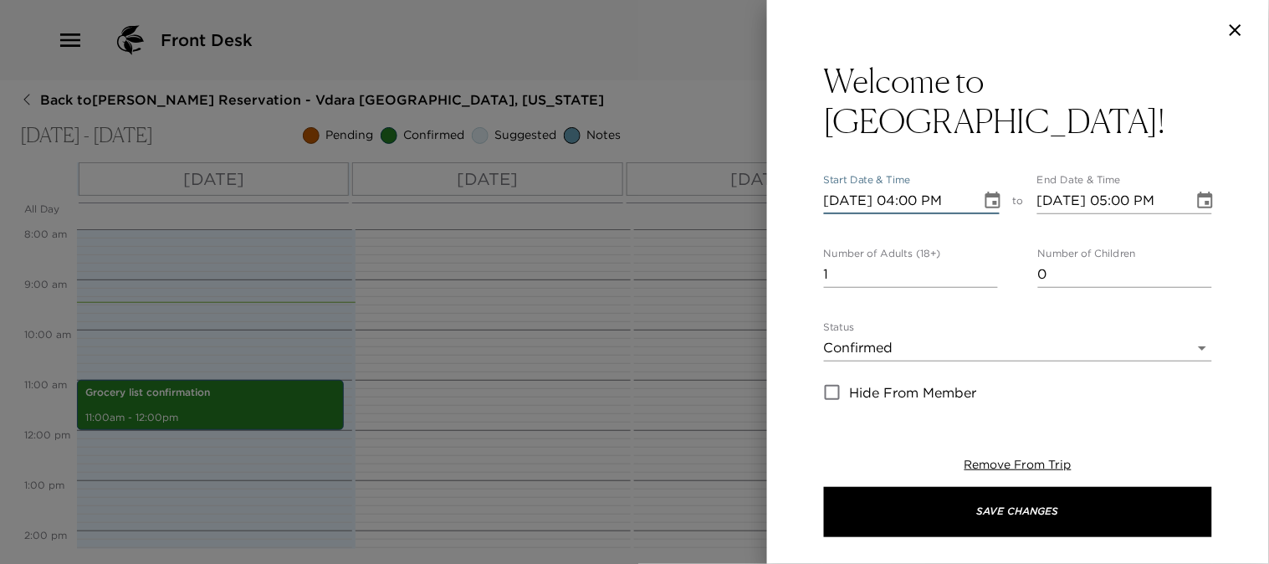
click at [1202, 211] on div "Welcome to [GEOGRAPHIC_DATA]! Start Date & Time [DATE] 04:00 PM to End Date & T…" at bounding box center [1018, 231] width 502 height 343
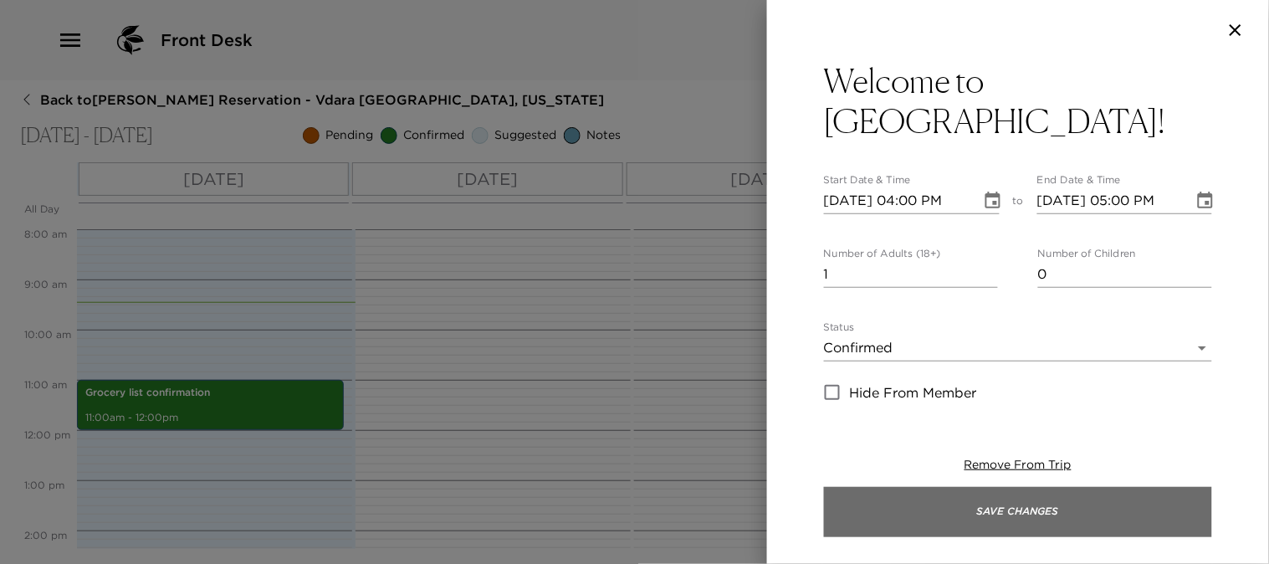
click at [1067, 505] on button "Save Changes" at bounding box center [1018, 512] width 388 height 50
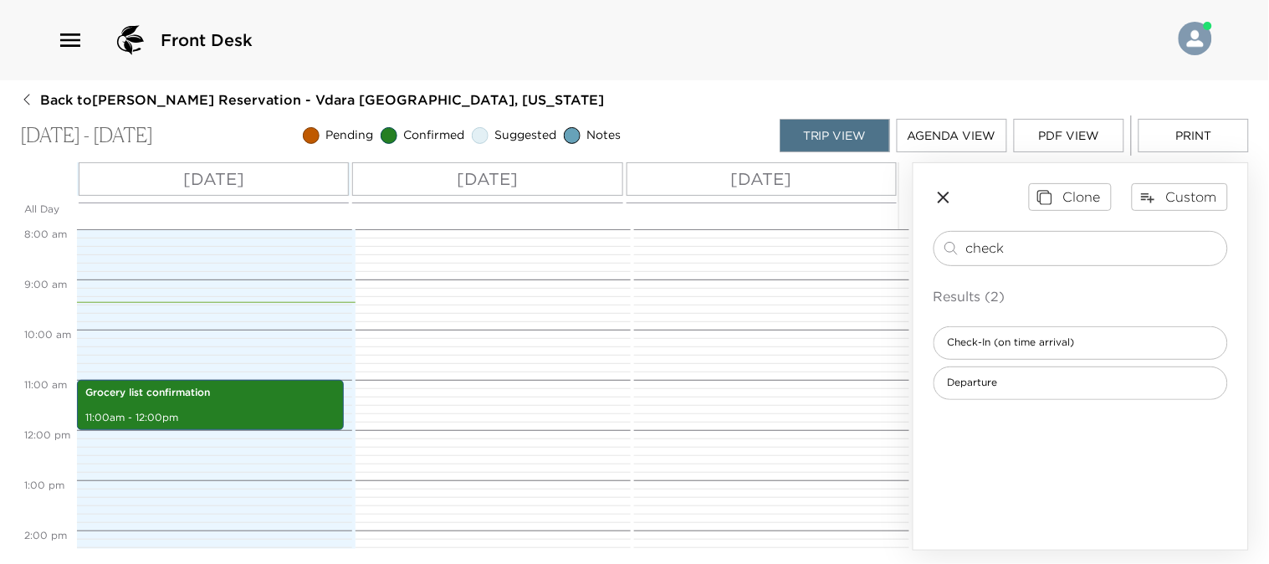
click at [766, 177] on p "[DATE]" at bounding box center [761, 179] width 61 height 25
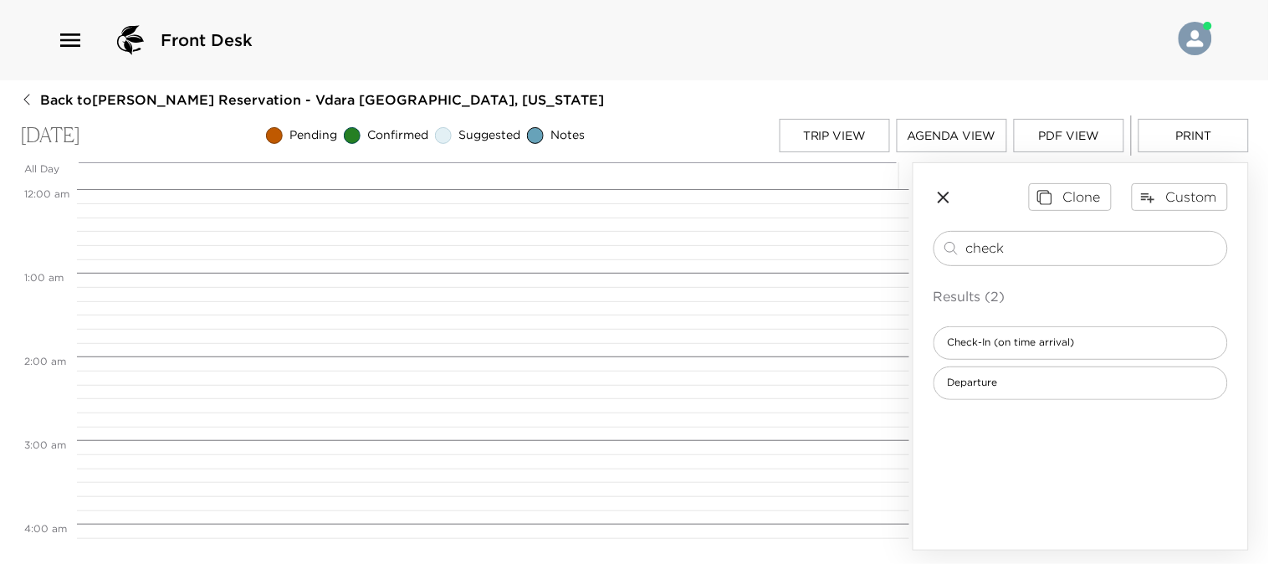
scroll to position [669, 0]
click at [984, 380] on span "Departure" at bounding box center [973, 383] width 77 height 14
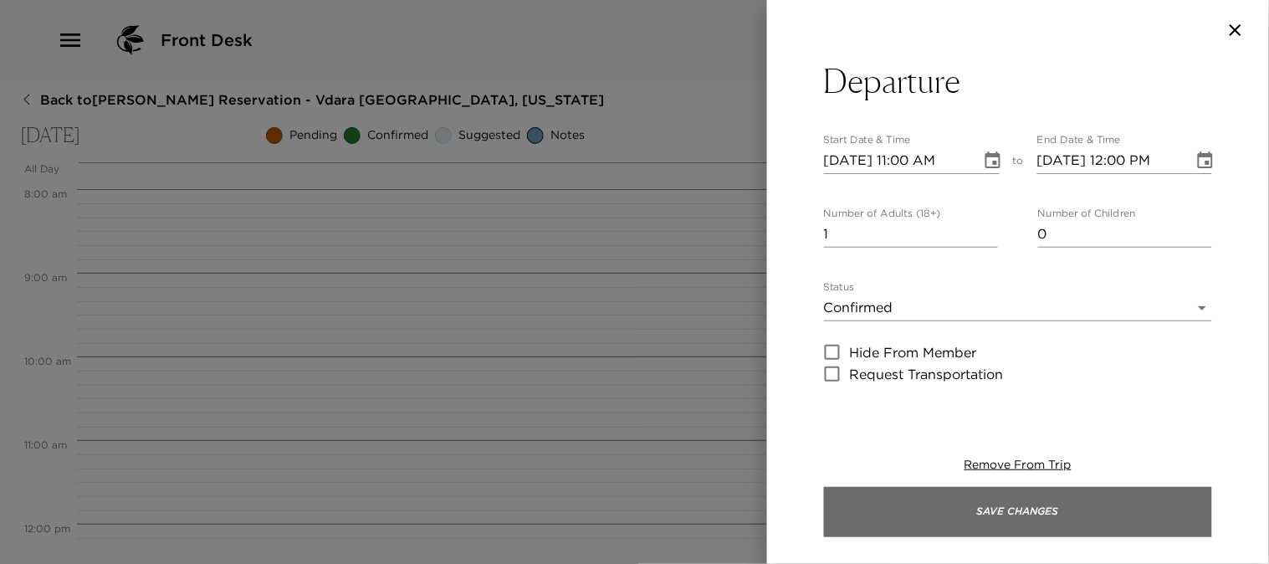
click at [979, 506] on button "Save Changes" at bounding box center [1018, 512] width 388 height 50
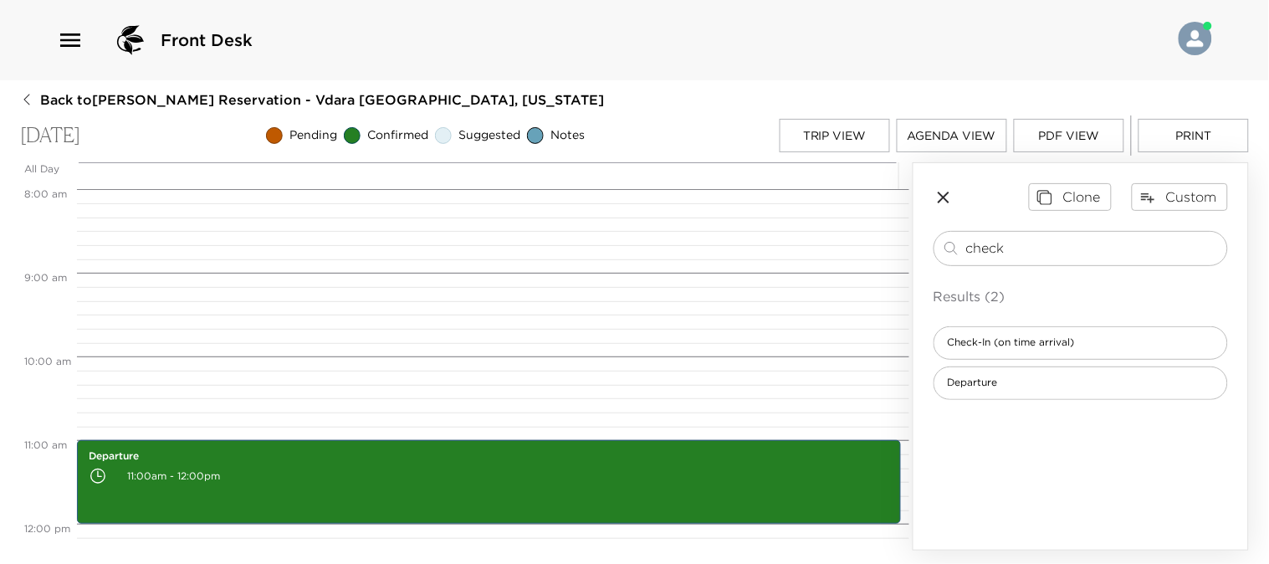
click at [946, 195] on icon "button" at bounding box center [944, 198] width 12 height 12
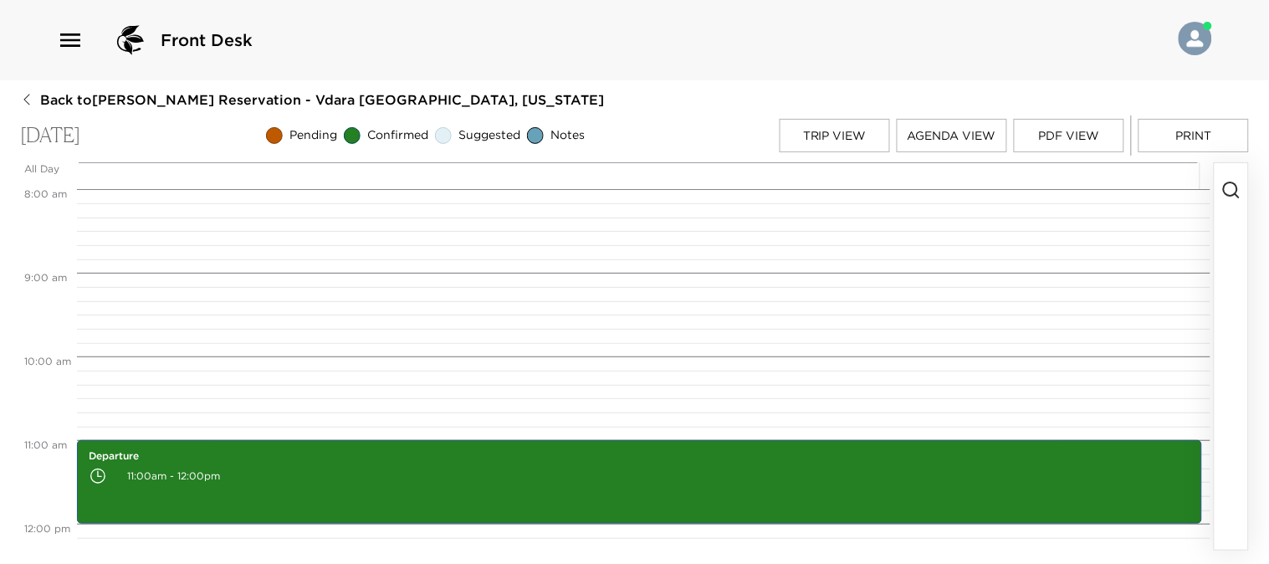
click at [1202, 129] on button "Print" at bounding box center [1194, 135] width 110 height 33
